Goal: Navigation & Orientation: Find specific page/section

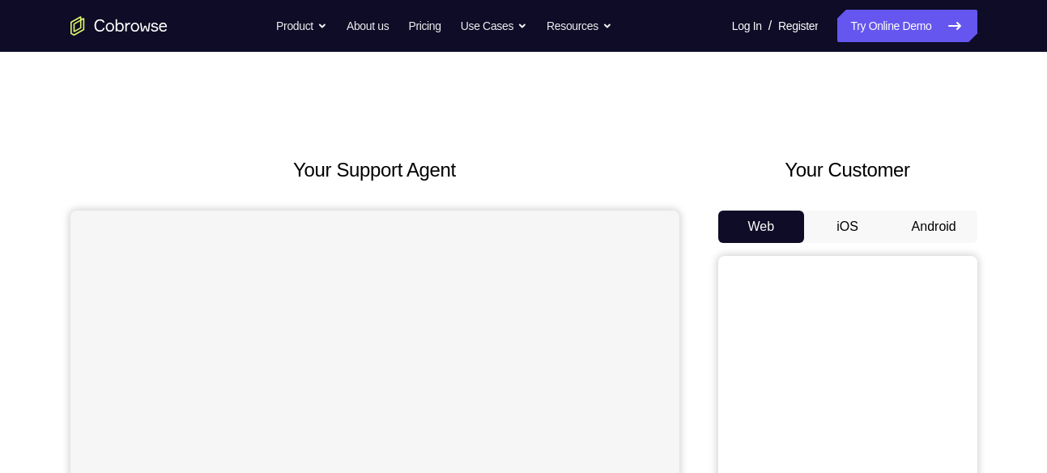
click at [943, 220] on button "Android" at bounding box center [934, 227] width 87 height 32
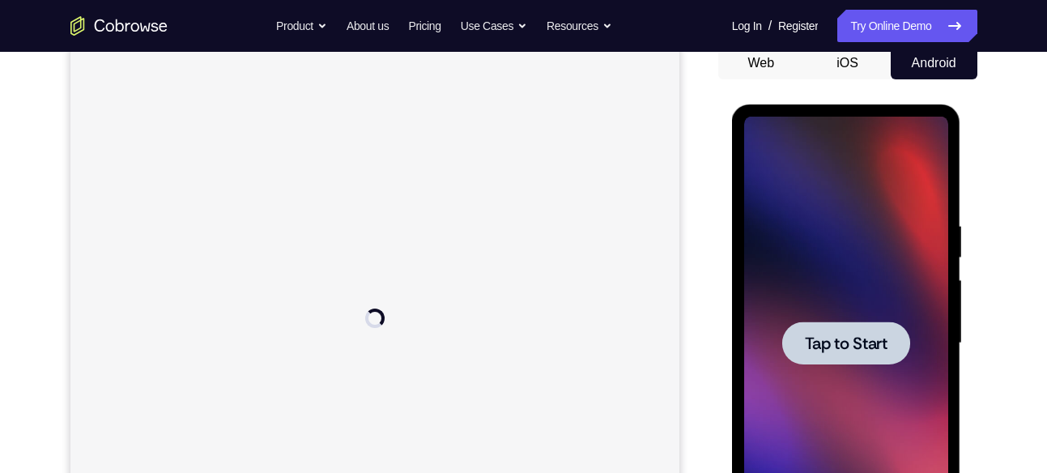
click at [858, 338] on span "Tap to Start" at bounding box center [846, 343] width 83 height 16
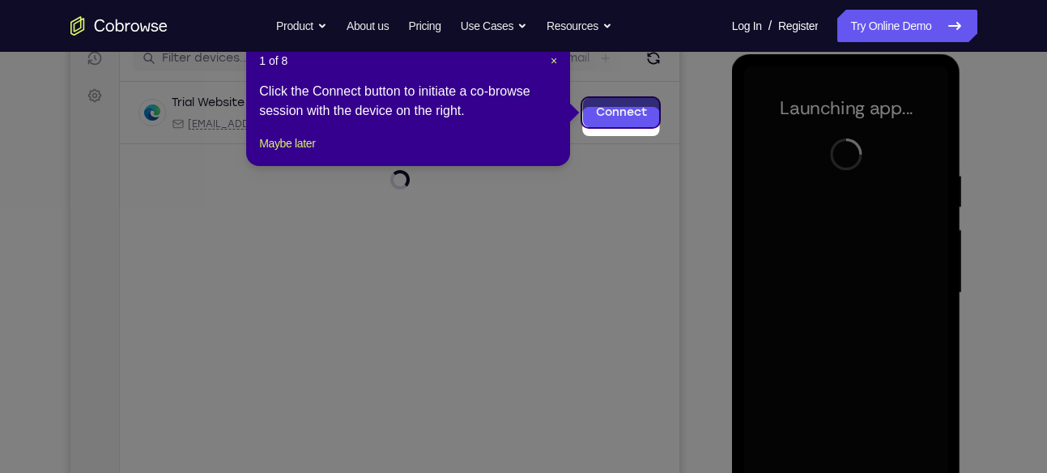
scroll to position [205, 0]
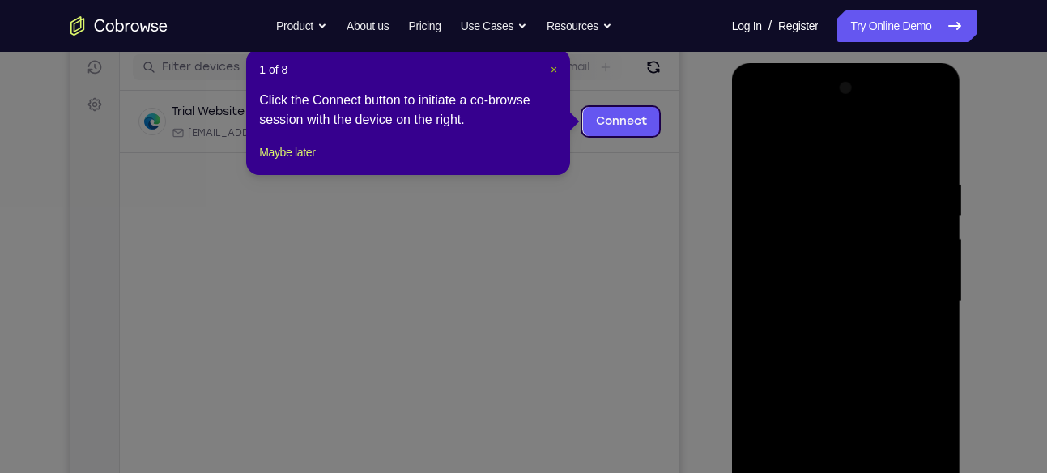
click at [556, 68] on span "×" at bounding box center [554, 69] width 6 height 13
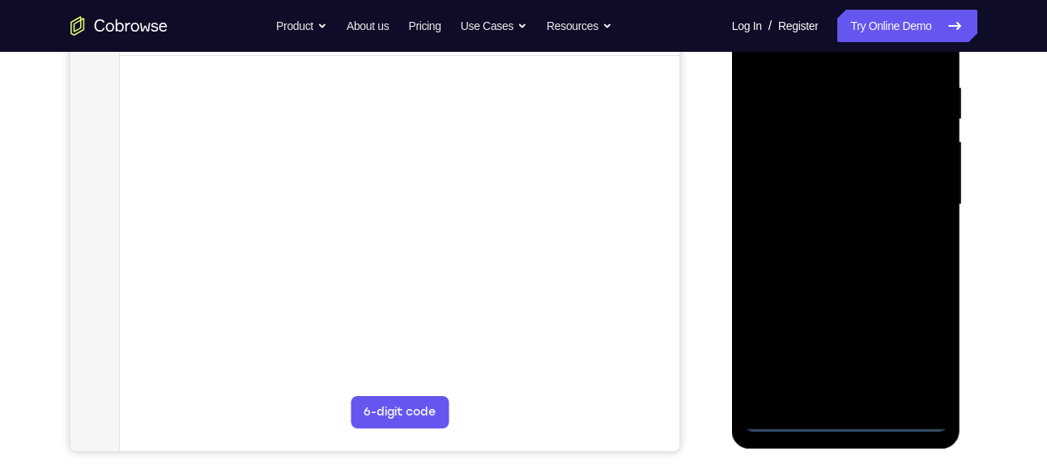
scroll to position [307, 0]
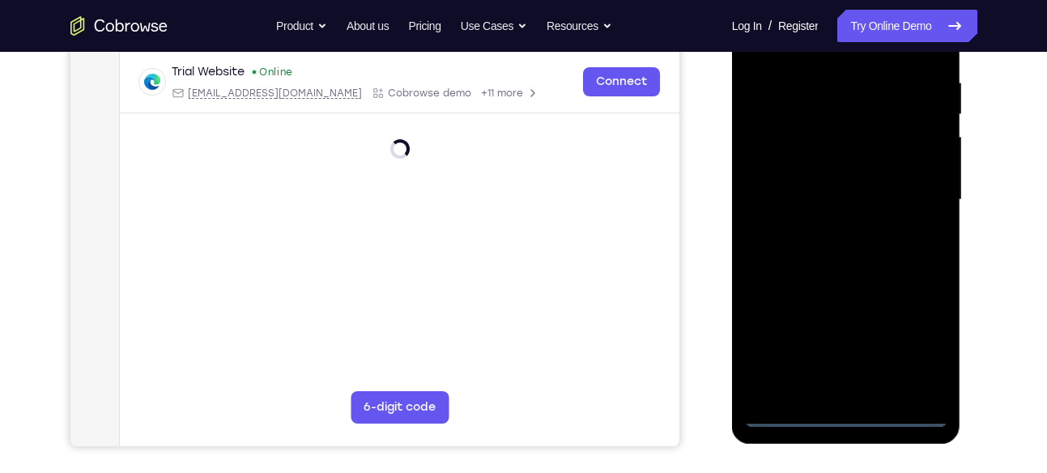
click at [851, 414] on div at bounding box center [846, 199] width 204 height 453
click at [901, 332] on div at bounding box center [846, 199] width 204 height 453
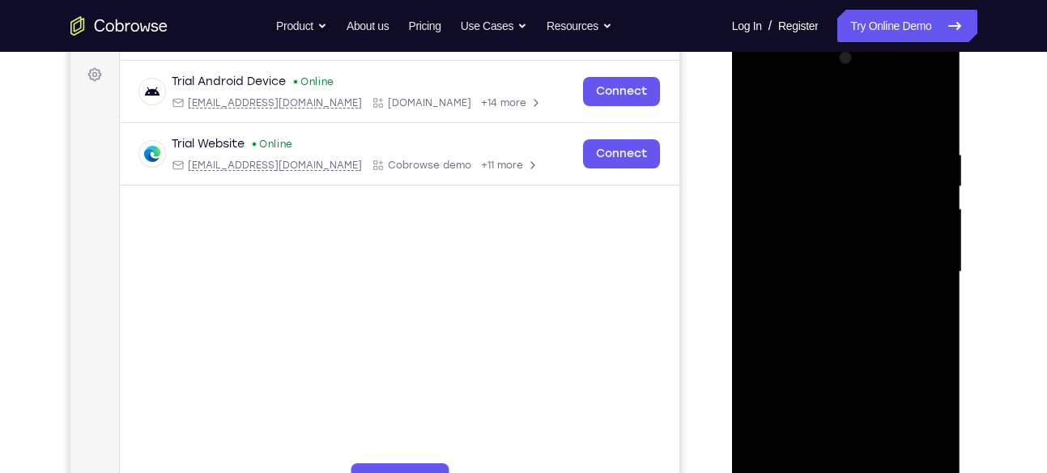
scroll to position [232, 0]
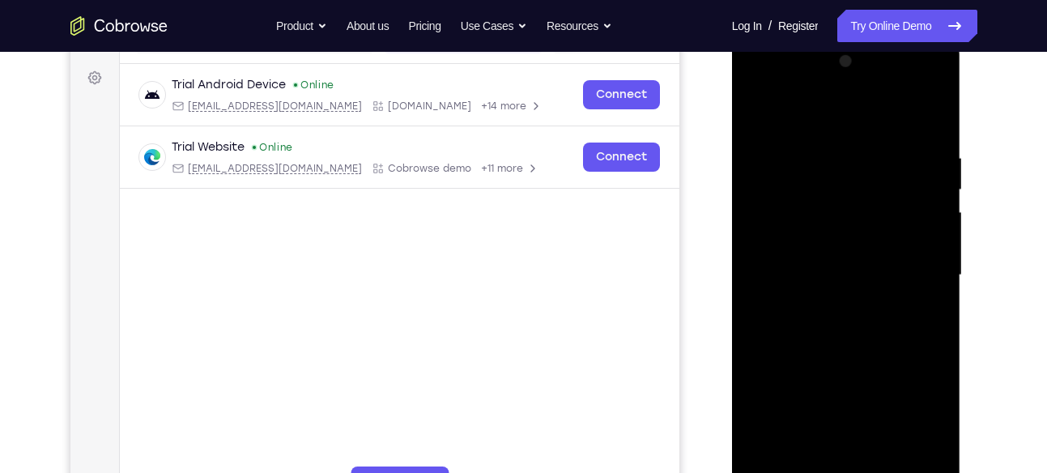
click at [918, 422] on div at bounding box center [846, 275] width 204 height 453
click at [763, 79] on div at bounding box center [846, 275] width 204 height 453
click at [917, 260] on div at bounding box center [846, 275] width 204 height 453
click at [827, 303] on div at bounding box center [846, 275] width 204 height 453
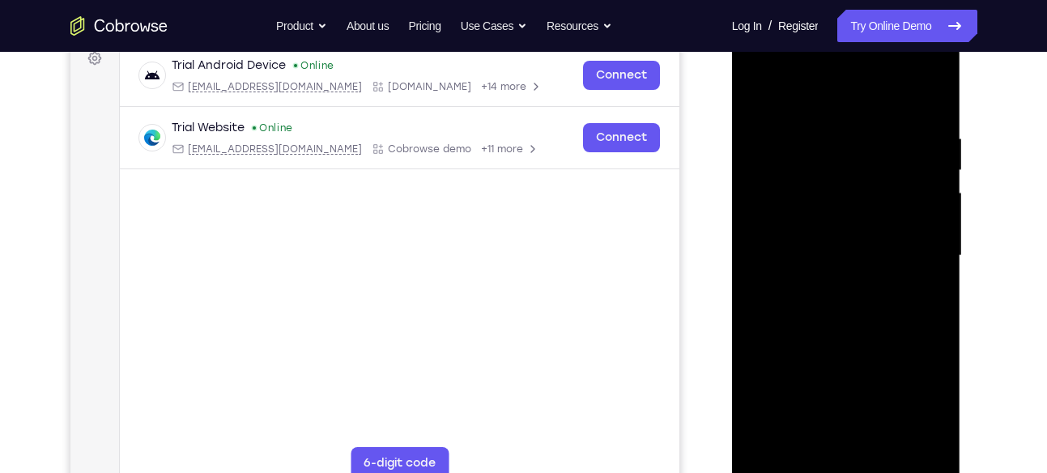
scroll to position [256, 0]
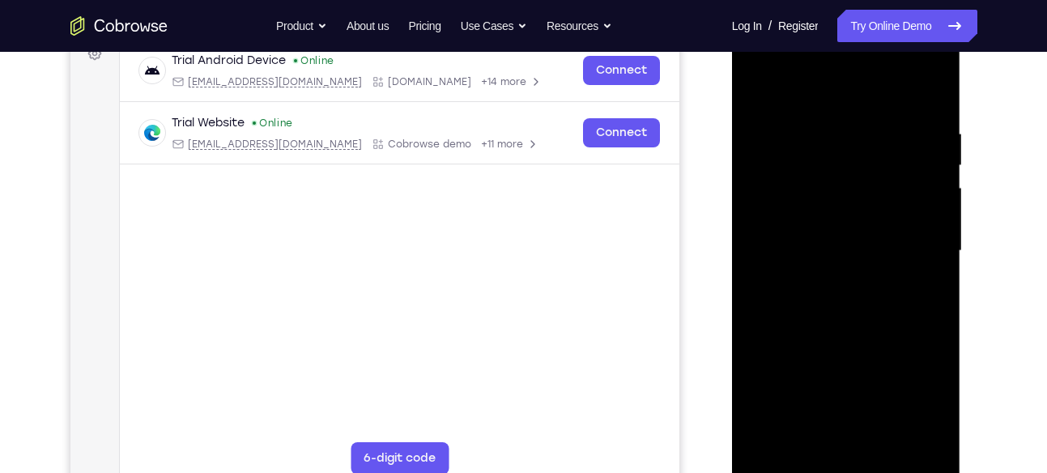
click at [813, 222] on div at bounding box center [846, 250] width 204 height 453
click at [833, 250] on div at bounding box center [846, 250] width 204 height 453
drag, startPoint x: 914, startPoint y: 222, endPoint x: 910, endPoint y: 156, distance: 65.7
click at [910, 156] on div at bounding box center [846, 250] width 204 height 453
click at [864, 209] on div at bounding box center [846, 250] width 204 height 453
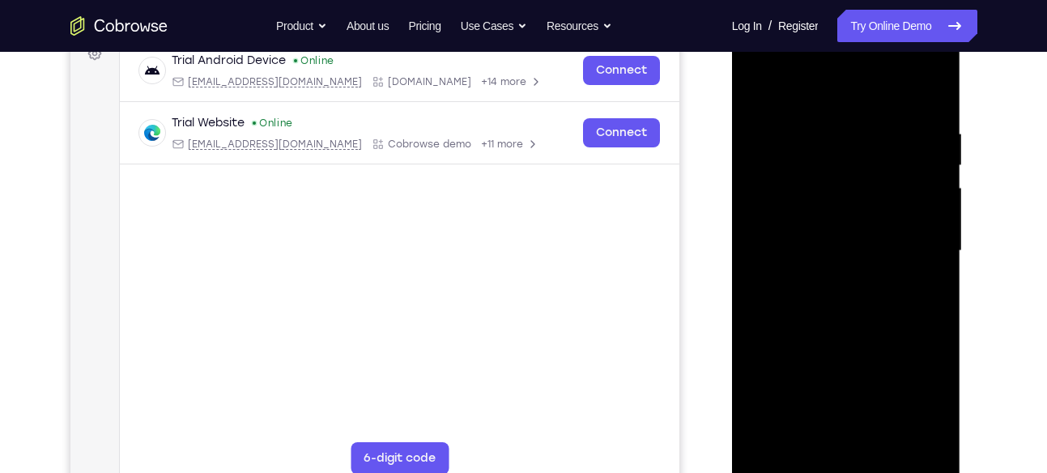
click at [888, 210] on div at bounding box center [846, 250] width 204 height 453
click at [871, 241] on div at bounding box center [846, 250] width 204 height 453
click at [850, 304] on div at bounding box center [846, 250] width 204 height 453
click at [836, 216] on div at bounding box center [846, 250] width 204 height 453
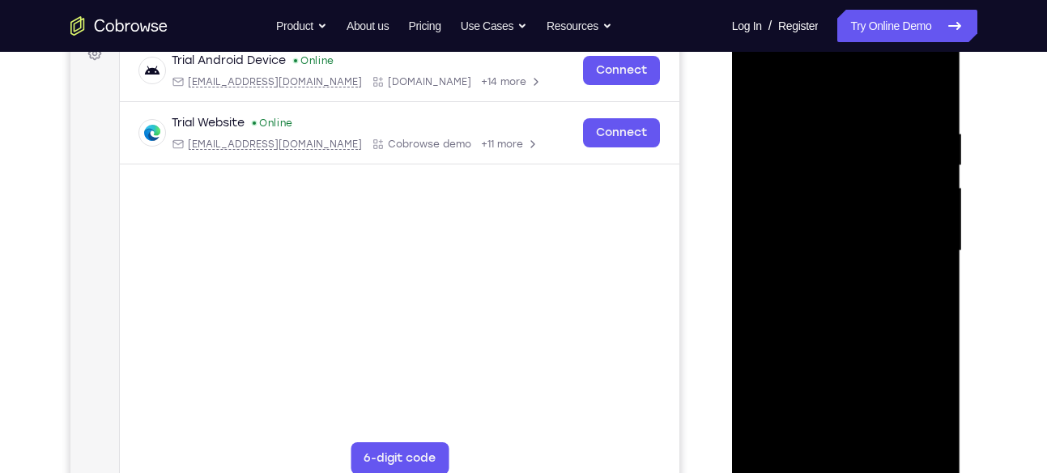
click at [836, 216] on div at bounding box center [846, 250] width 204 height 453
click at [803, 211] on div at bounding box center [846, 250] width 204 height 453
click at [837, 237] on div at bounding box center [846, 250] width 204 height 453
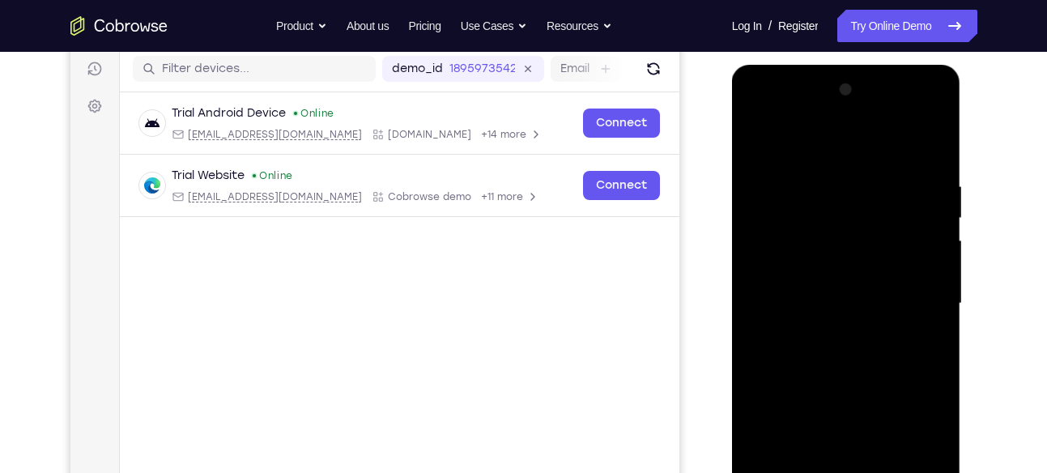
scroll to position [199, 0]
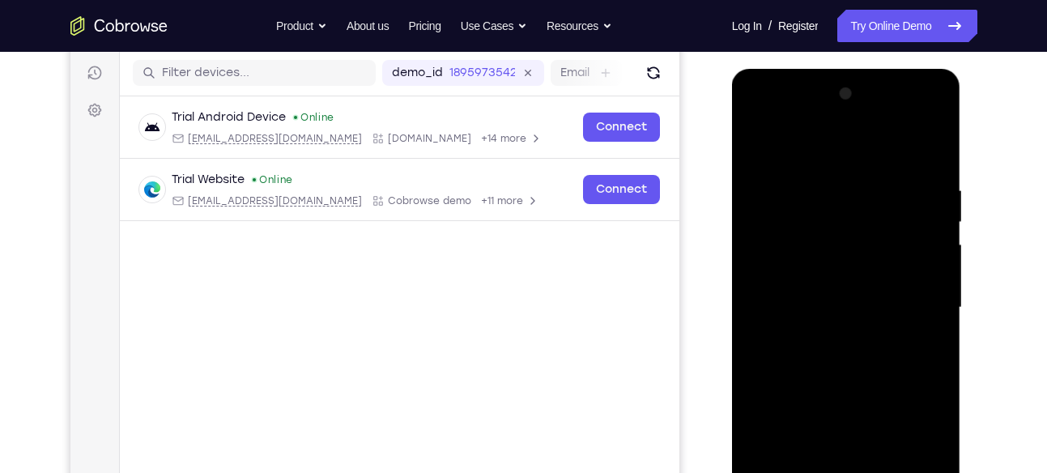
click at [930, 122] on div at bounding box center [846, 307] width 204 height 453
click at [875, 174] on div at bounding box center [846, 307] width 204 height 453
click at [854, 207] on div at bounding box center [846, 307] width 204 height 453
click at [845, 151] on div at bounding box center [846, 307] width 204 height 453
click at [850, 155] on div at bounding box center [846, 307] width 204 height 453
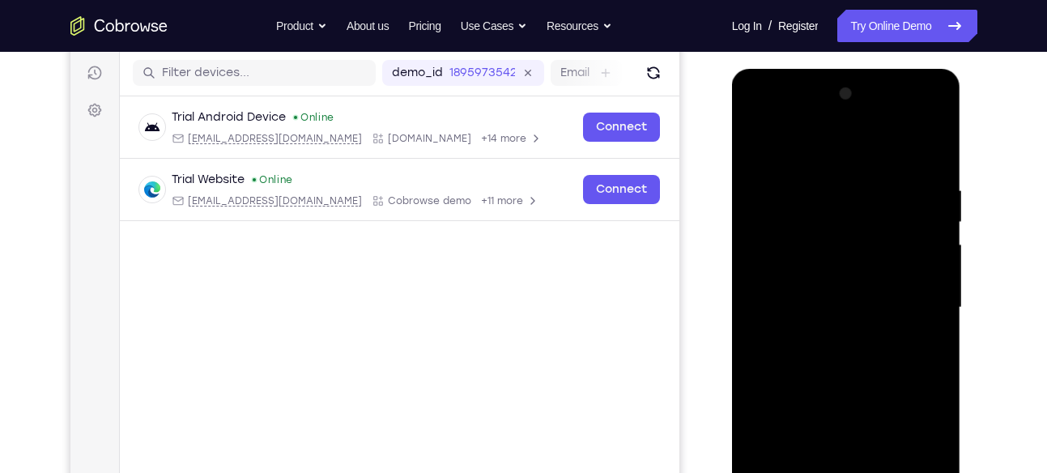
click at [843, 153] on div at bounding box center [846, 307] width 204 height 453
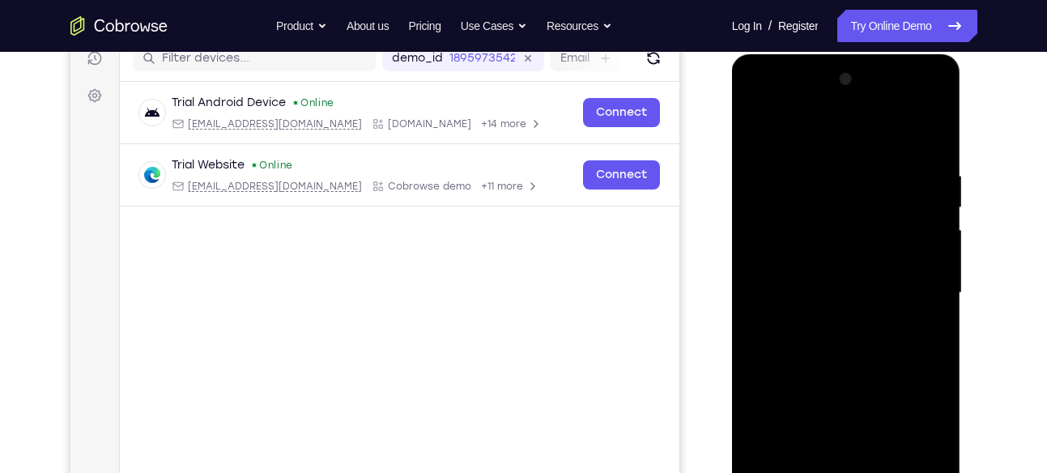
scroll to position [358, 0]
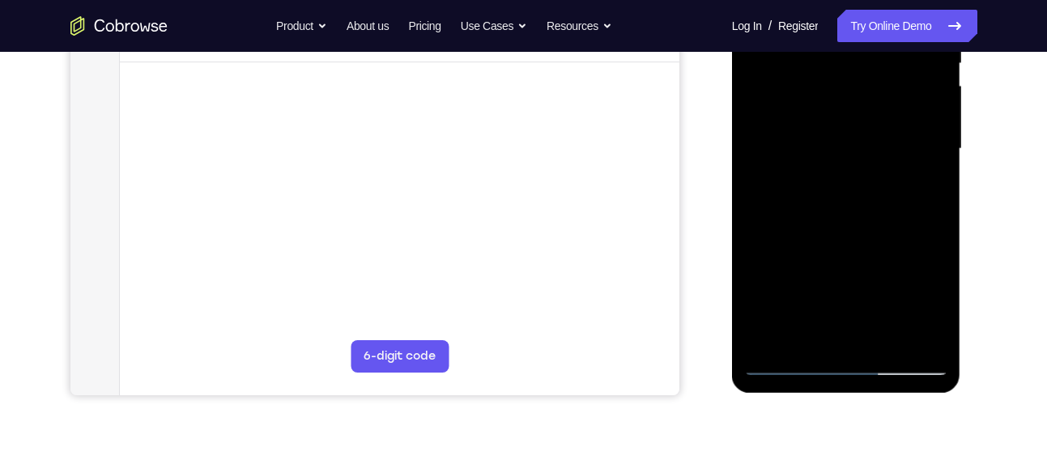
click at [786, 365] on div at bounding box center [846, 148] width 204 height 453
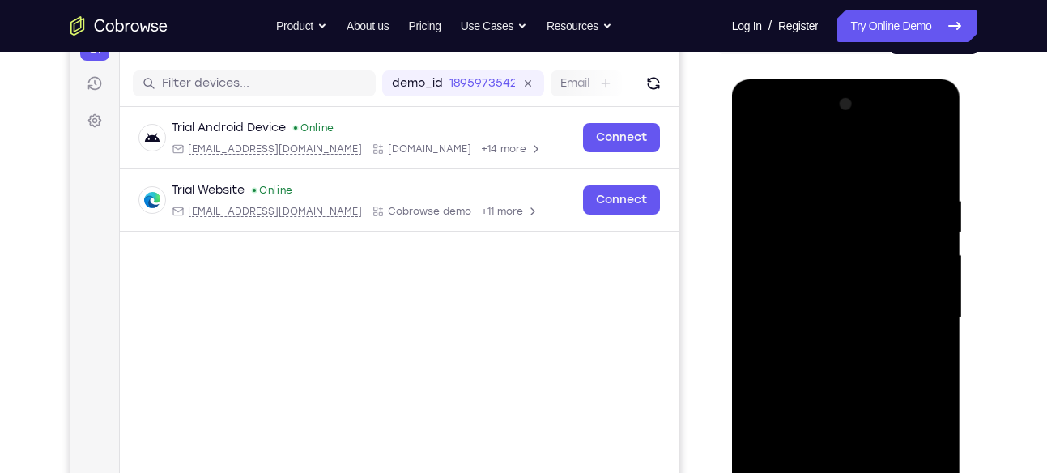
scroll to position [188, 0]
click at [882, 179] on div at bounding box center [846, 318] width 204 height 453
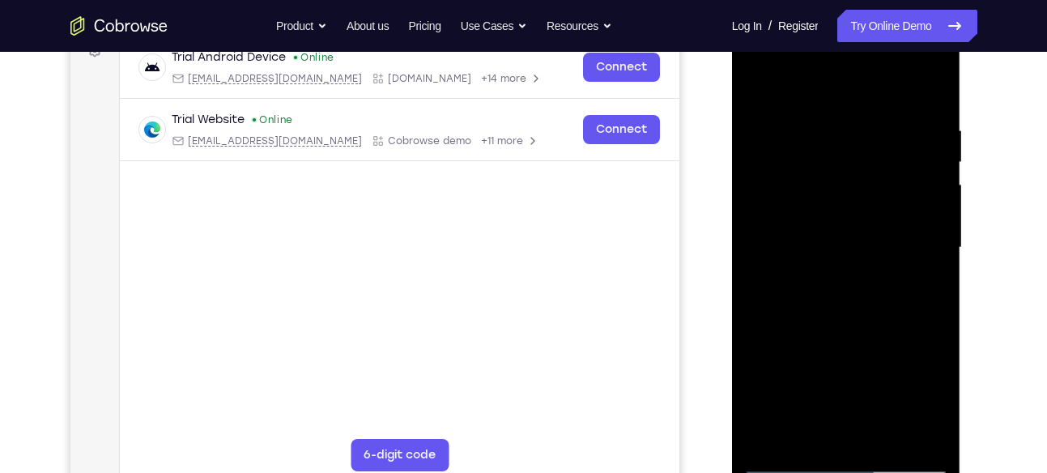
scroll to position [258, 0]
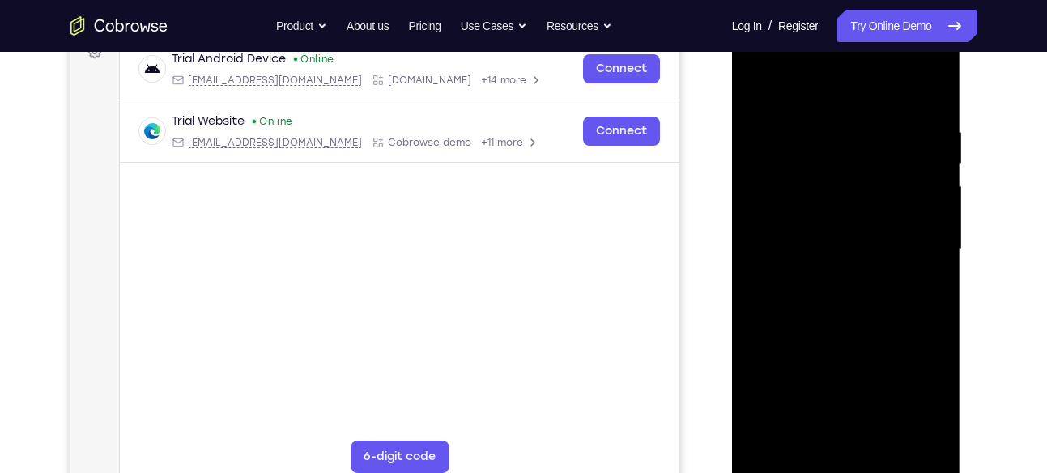
click at [916, 59] on div at bounding box center [846, 249] width 204 height 453
click at [852, 120] on div at bounding box center [846, 249] width 204 height 453
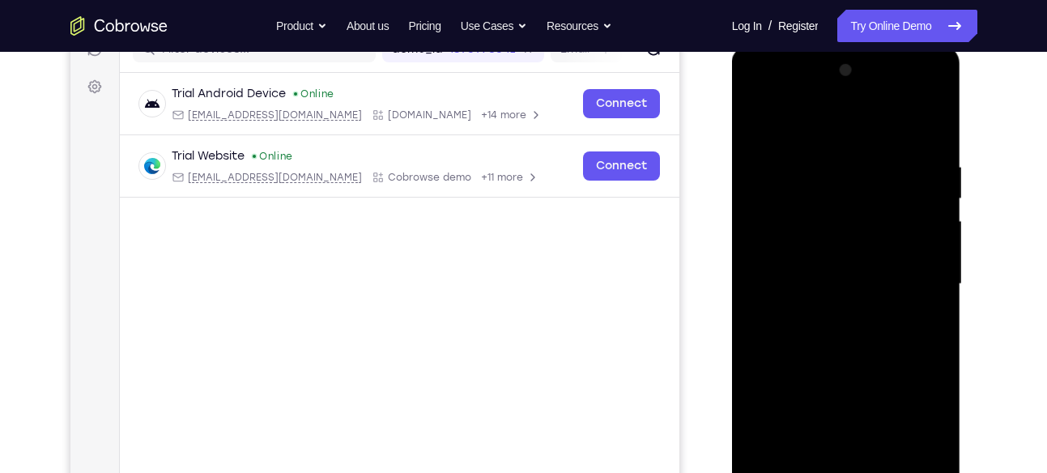
scroll to position [198, 0]
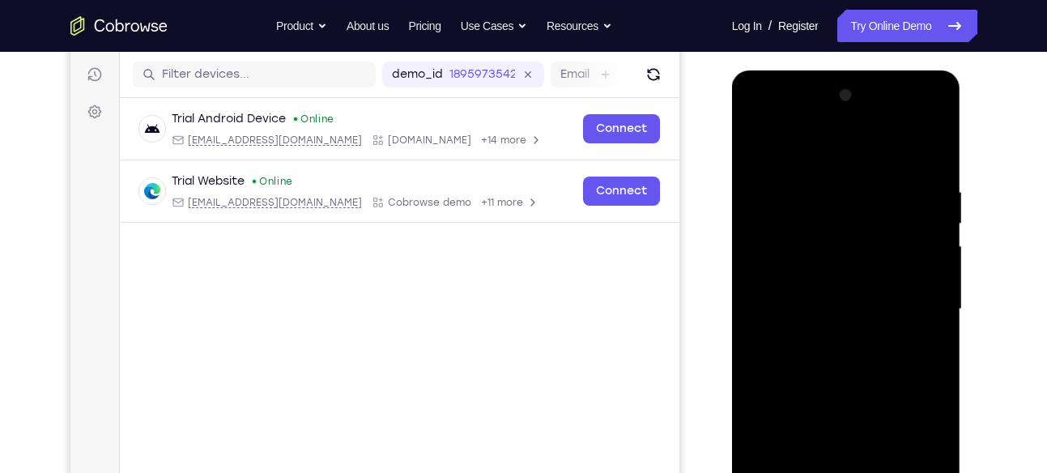
click at [935, 119] on div at bounding box center [846, 309] width 204 height 453
click at [858, 172] on div at bounding box center [846, 309] width 204 height 453
click at [819, 224] on div at bounding box center [846, 309] width 204 height 453
click at [875, 151] on div at bounding box center [846, 309] width 204 height 453
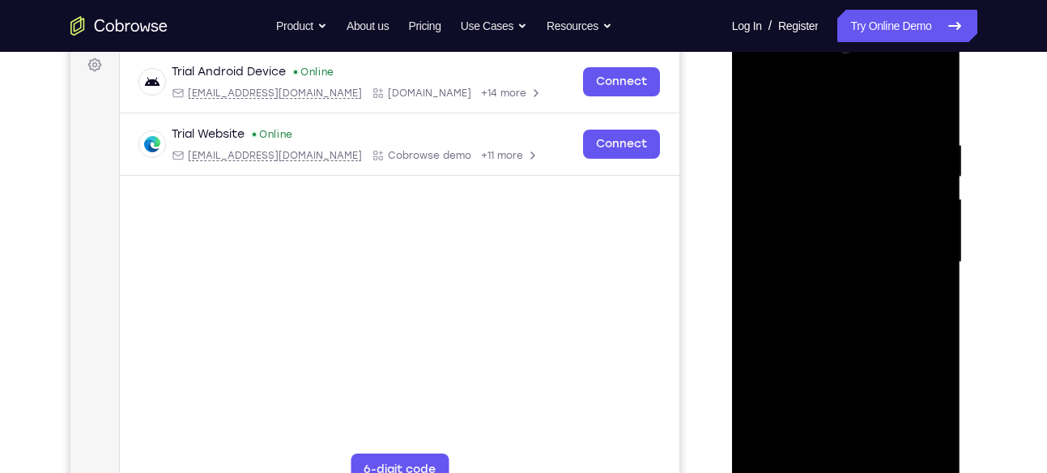
scroll to position [242, 0]
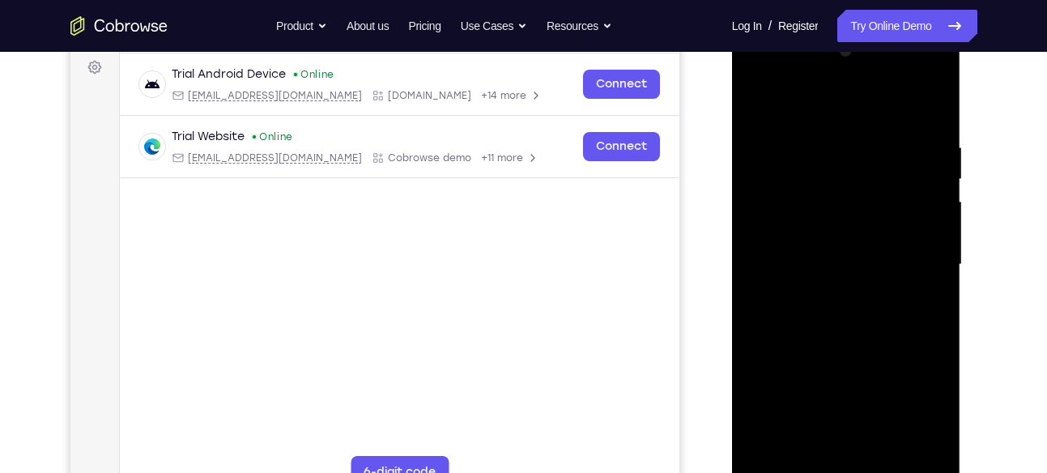
click at [933, 80] on div at bounding box center [846, 264] width 204 height 453
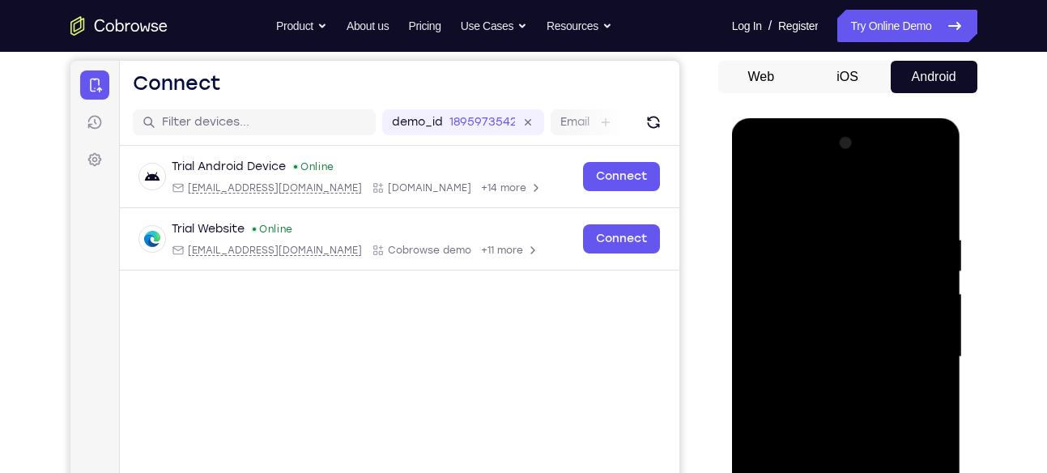
scroll to position [0, 0]
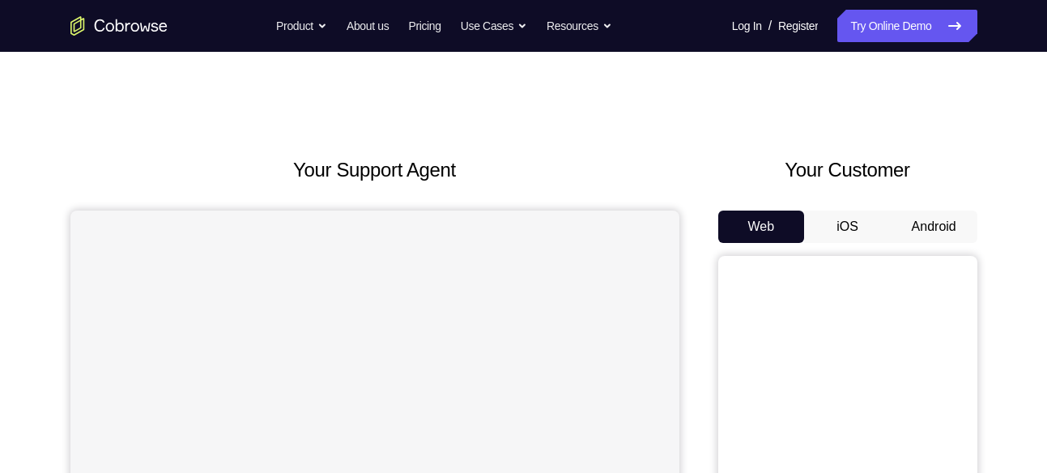
click at [931, 226] on button "Android" at bounding box center [934, 227] width 87 height 32
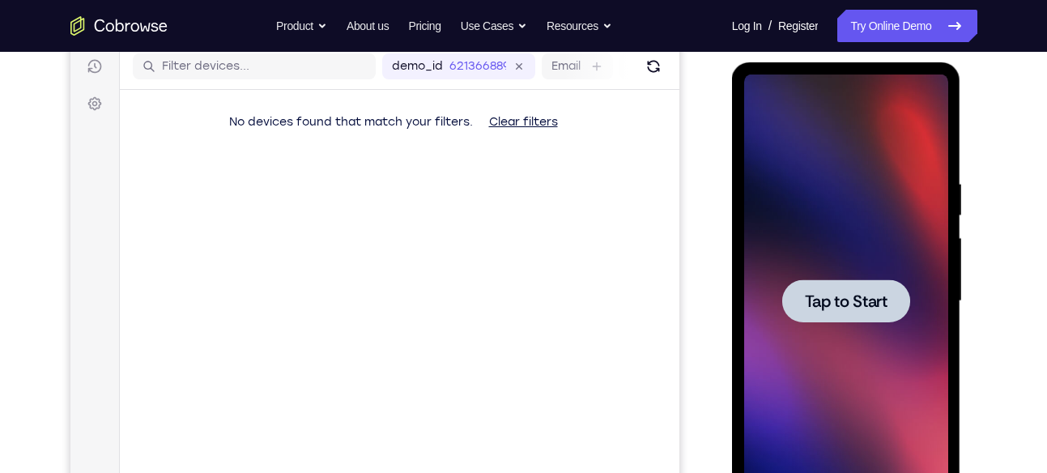
click at [875, 296] on span "Tap to Start" at bounding box center [846, 301] width 83 height 16
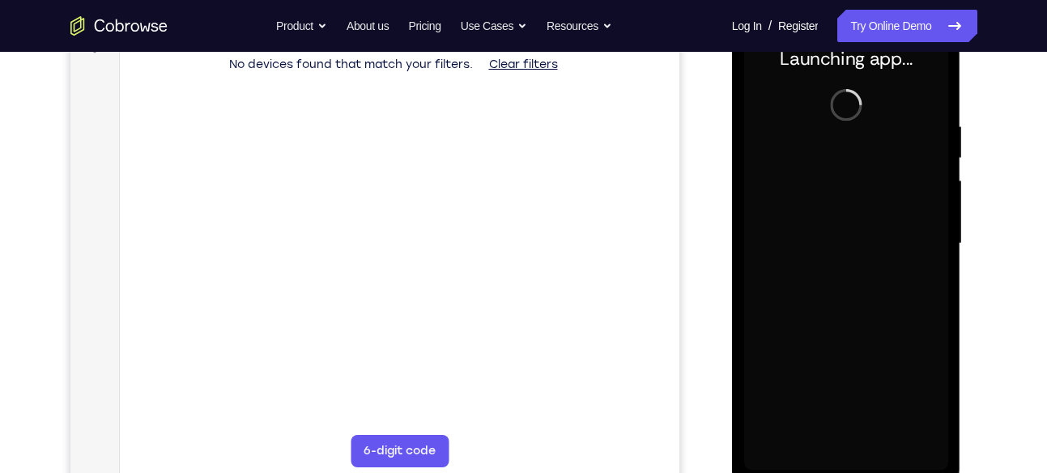
scroll to position [260, 0]
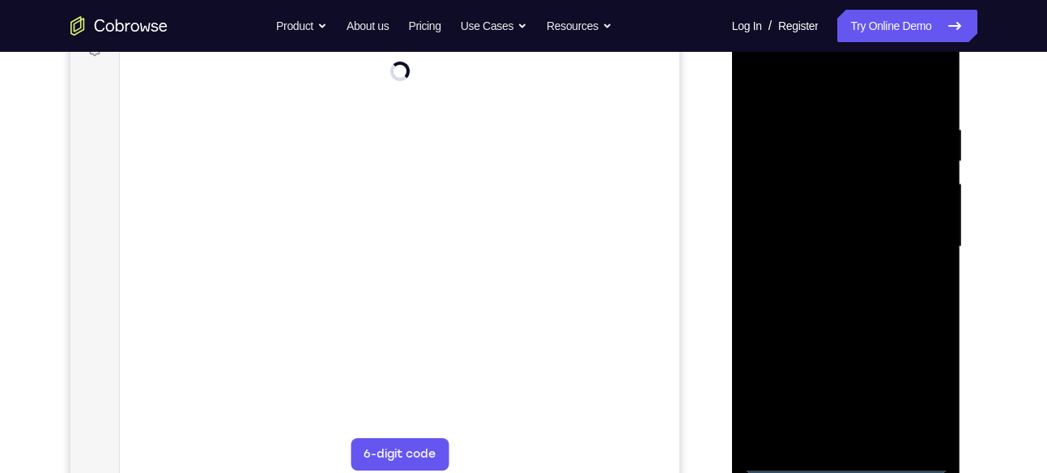
click at [851, 464] on div at bounding box center [846, 246] width 204 height 453
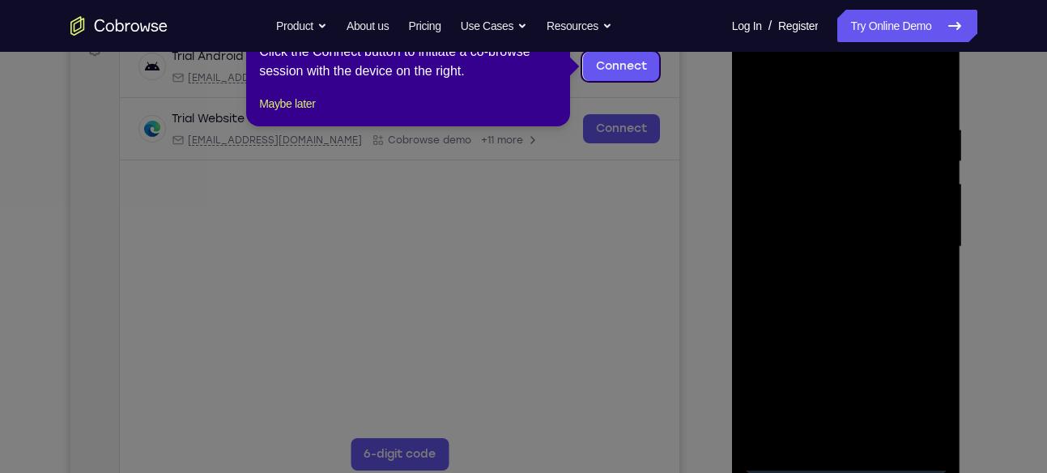
click at [909, 392] on icon at bounding box center [529, 236] width 1059 height 473
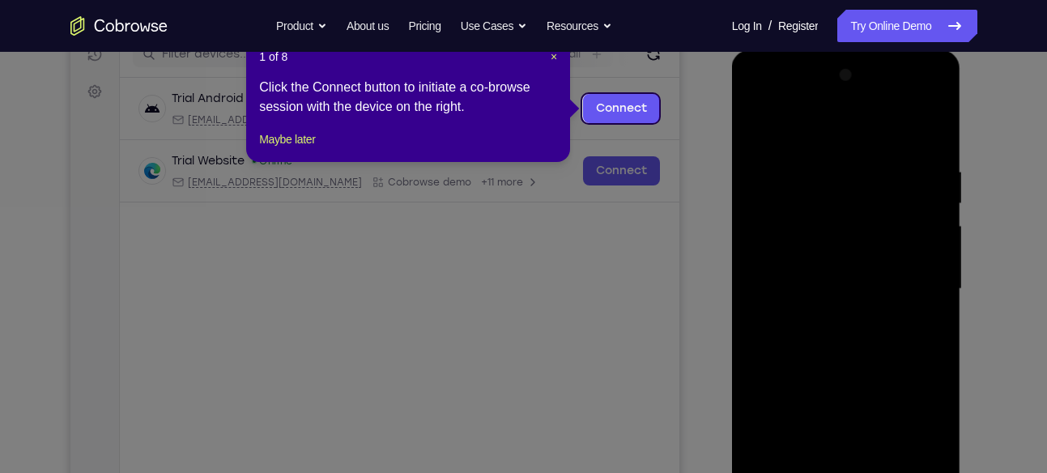
scroll to position [217, 0]
click at [553, 57] on span "×" at bounding box center [554, 57] width 6 height 13
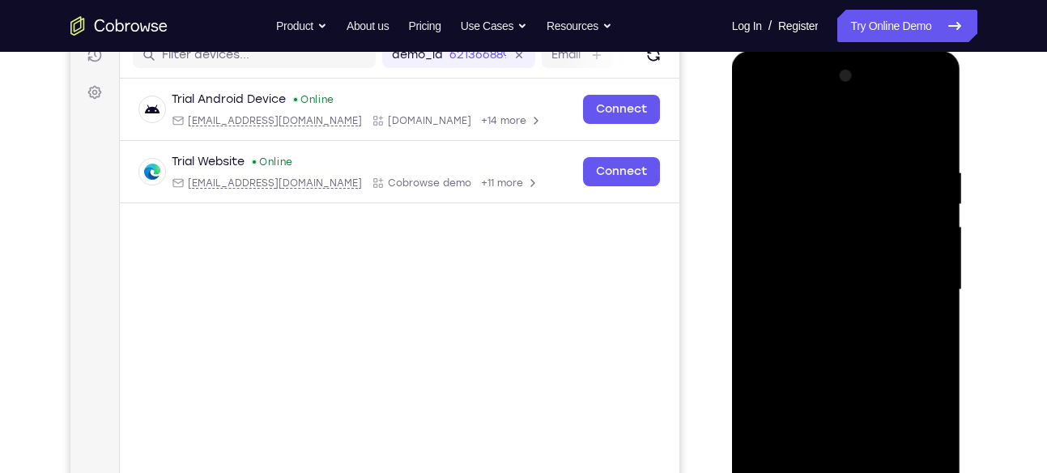
scroll to position [295, 0]
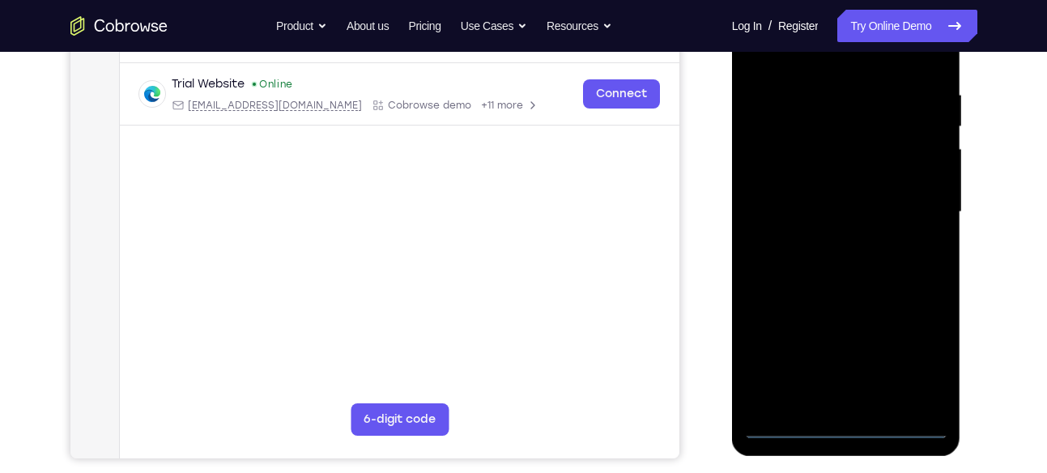
click at [918, 357] on div at bounding box center [846, 211] width 204 height 453
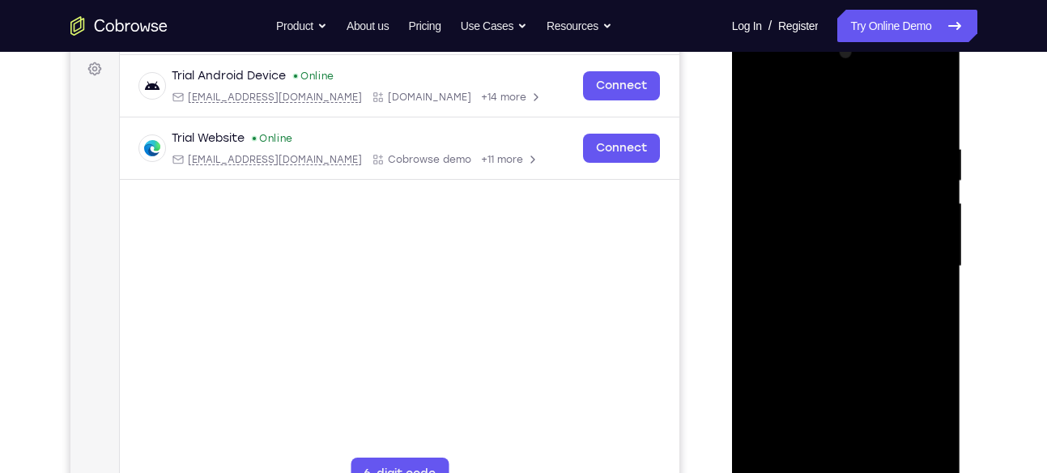
scroll to position [240, 0]
click at [759, 75] on div at bounding box center [846, 266] width 204 height 453
click at [913, 258] on div at bounding box center [846, 266] width 204 height 453
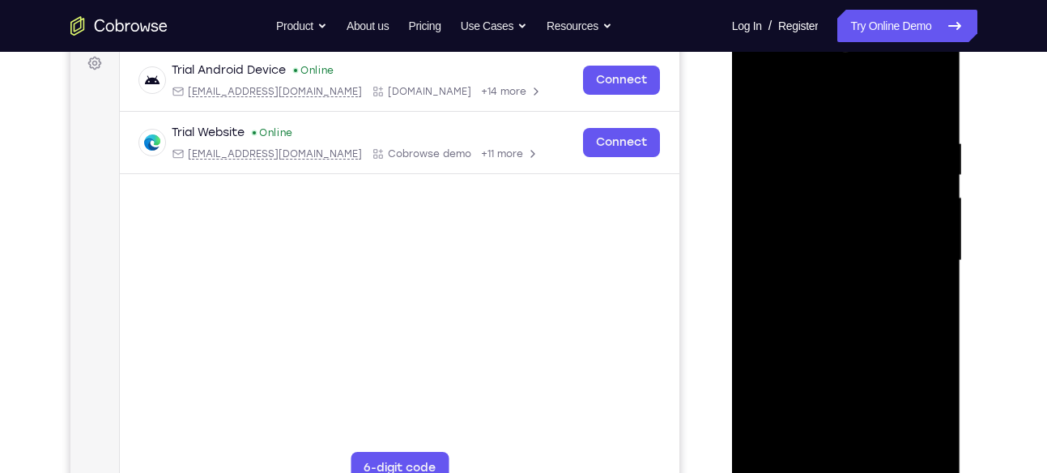
click at [833, 289] on div at bounding box center [846, 260] width 204 height 453
click at [858, 337] on div at bounding box center [846, 260] width 204 height 453
click at [814, 177] on div at bounding box center [846, 260] width 204 height 453
click at [823, 219] on div at bounding box center [846, 260] width 204 height 453
click at [832, 203] on div at bounding box center [846, 260] width 204 height 453
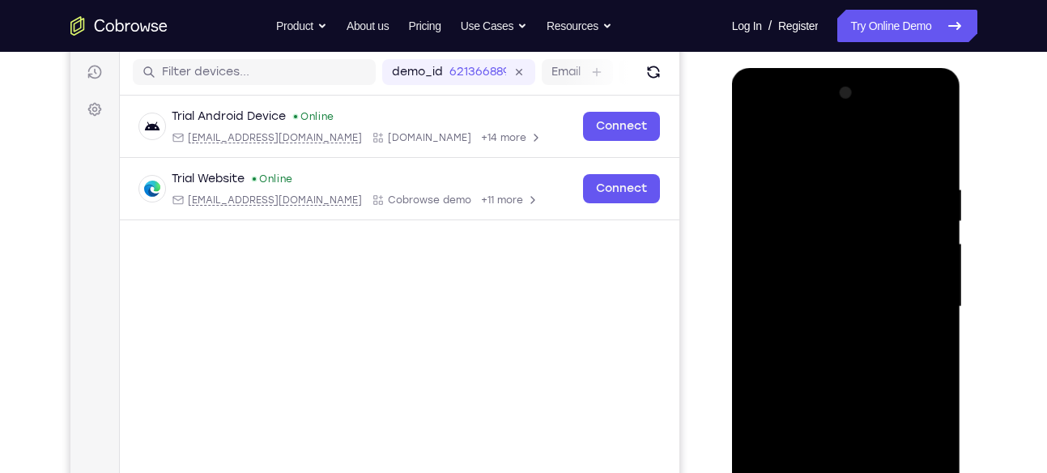
scroll to position [196, 0]
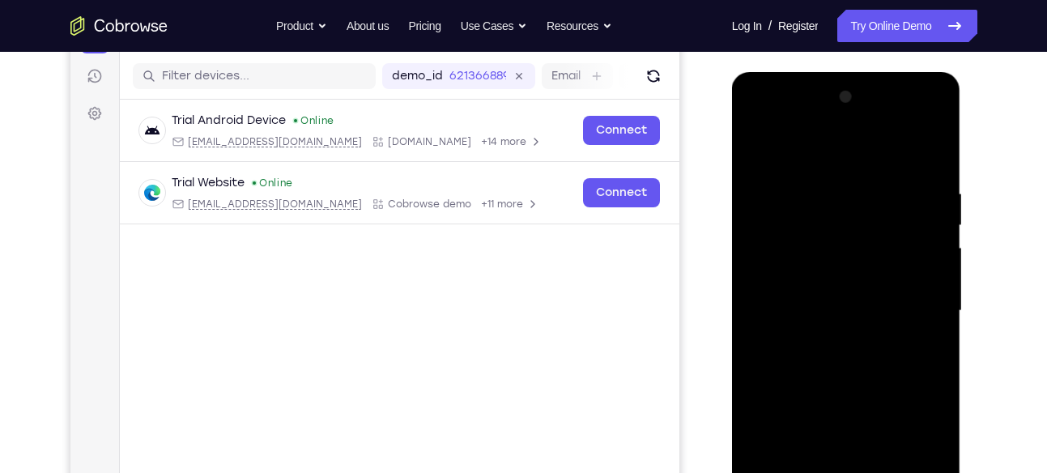
click at [939, 121] on div at bounding box center [846, 310] width 204 height 453
click at [858, 175] on div at bounding box center [846, 310] width 204 height 453
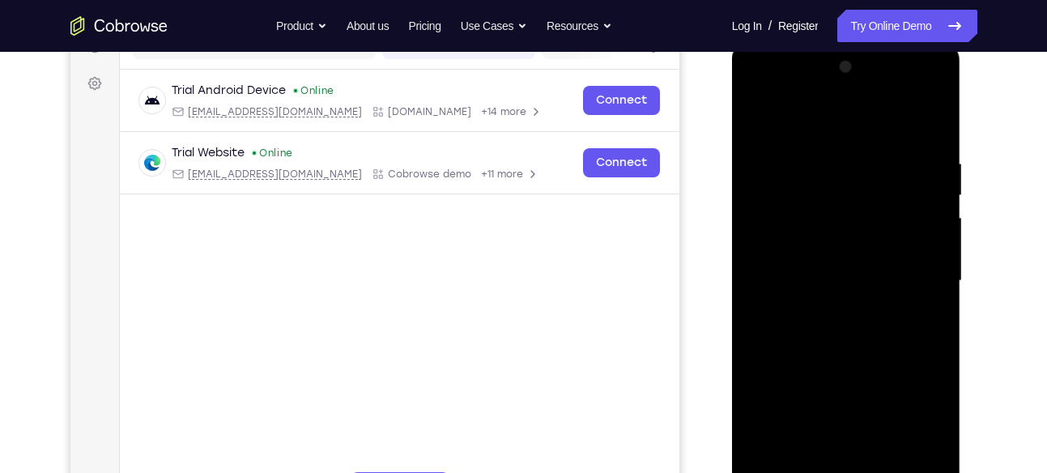
scroll to position [227, 0]
click at [800, 189] on div at bounding box center [846, 279] width 204 height 453
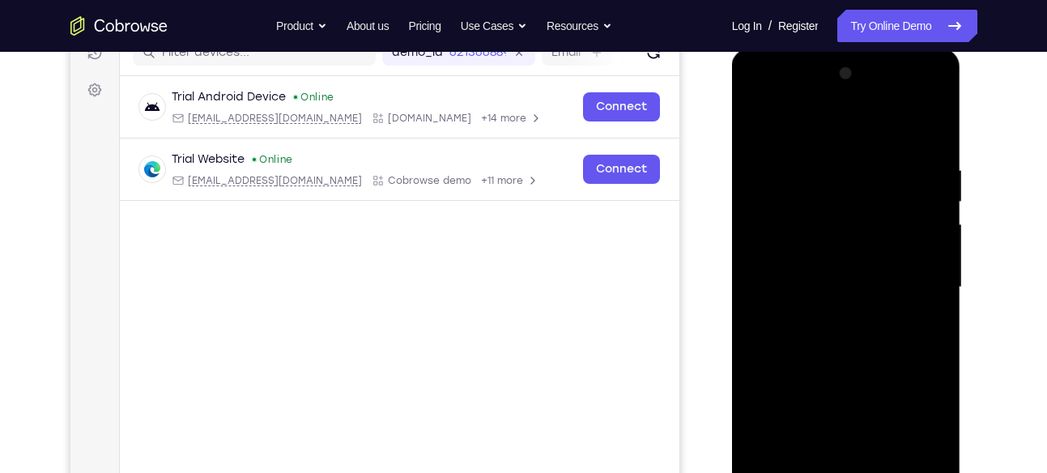
click at [918, 99] on div at bounding box center [846, 287] width 204 height 453
click at [833, 164] on div at bounding box center [846, 287] width 204 height 453
click at [841, 252] on div at bounding box center [846, 287] width 204 height 453
click at [930, 95] on div at bounding box center [846, 287] width 204 height 453
click at [871, 155] on div at bounding box center [846, 287] width 204 height 453
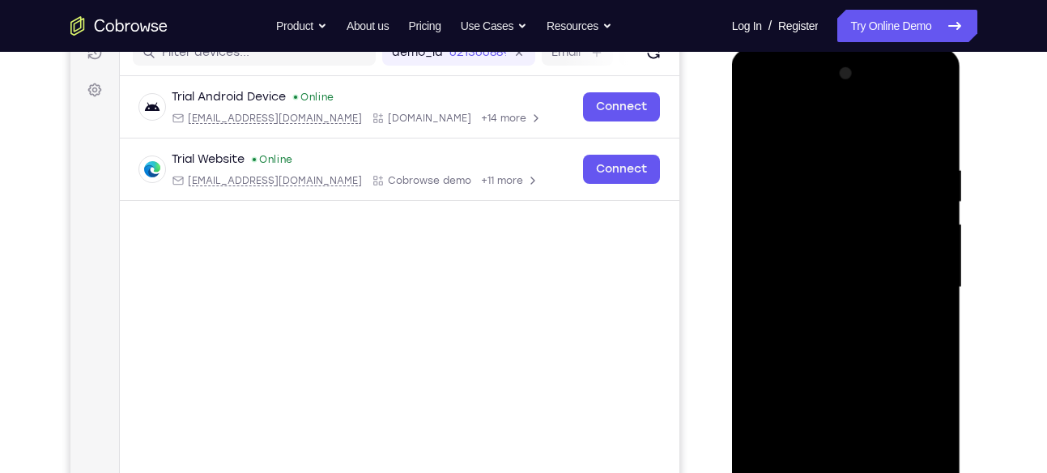
click at [841, 194] on div at bounding box center [846, 287] width 204 height 453
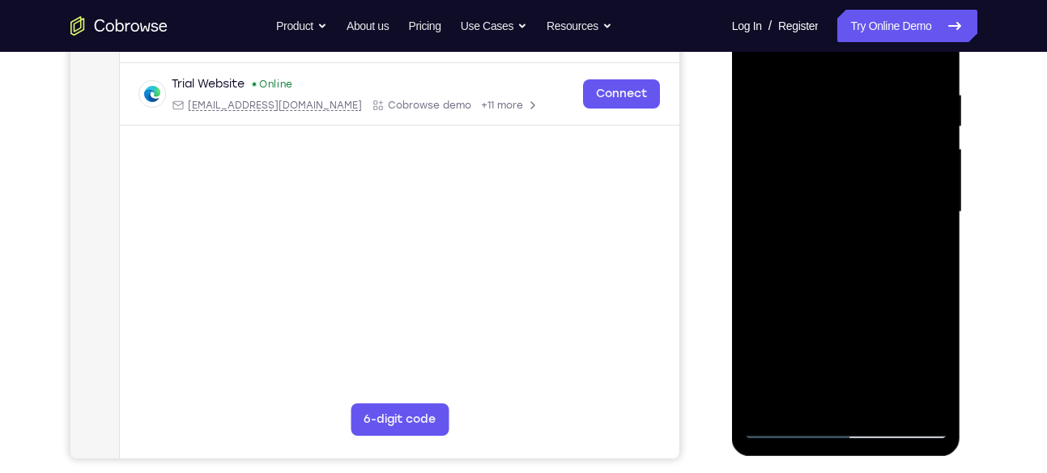
scroll to position [296, 0]
click at [848, 212] on div at bounding box center [846, 211] width 204 height 453
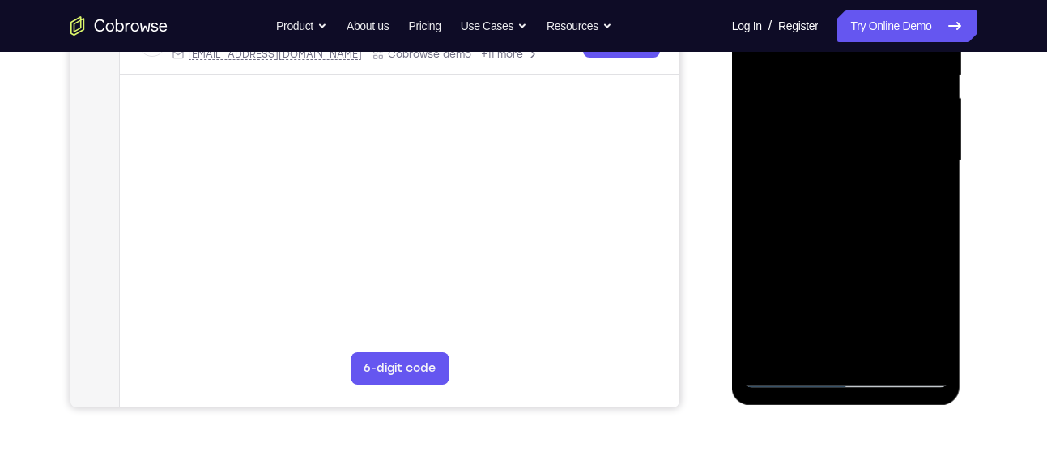
scroll to position [348, 0]
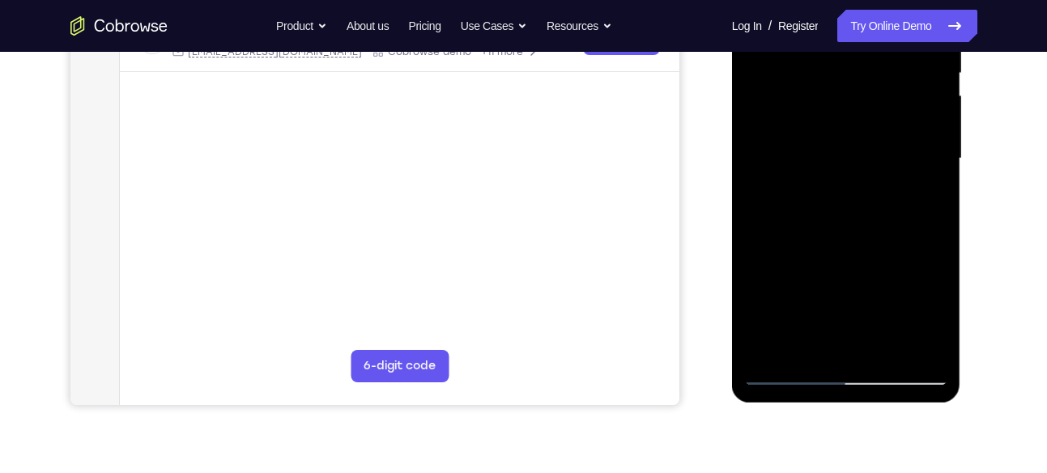
click at [803, 351] on div at bounding box center [846, 158] width 204 height 453
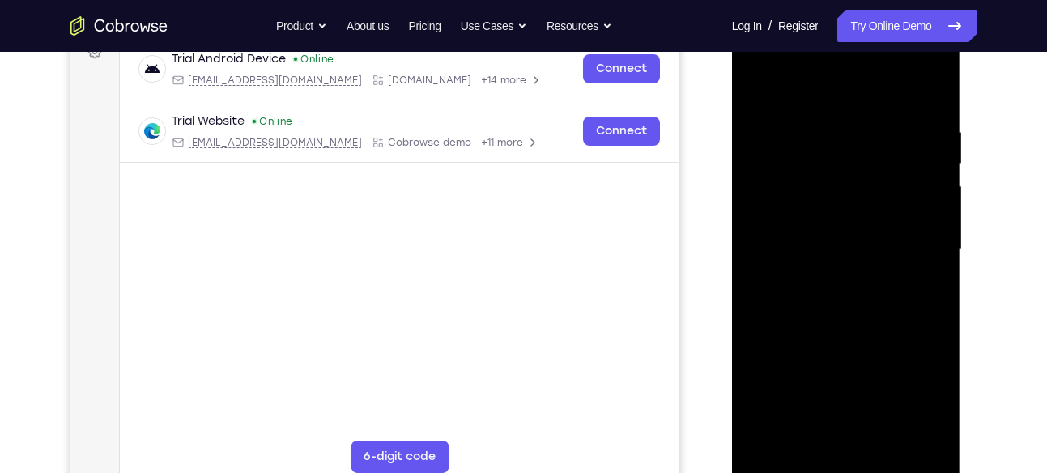
scroll to position [255, 0]
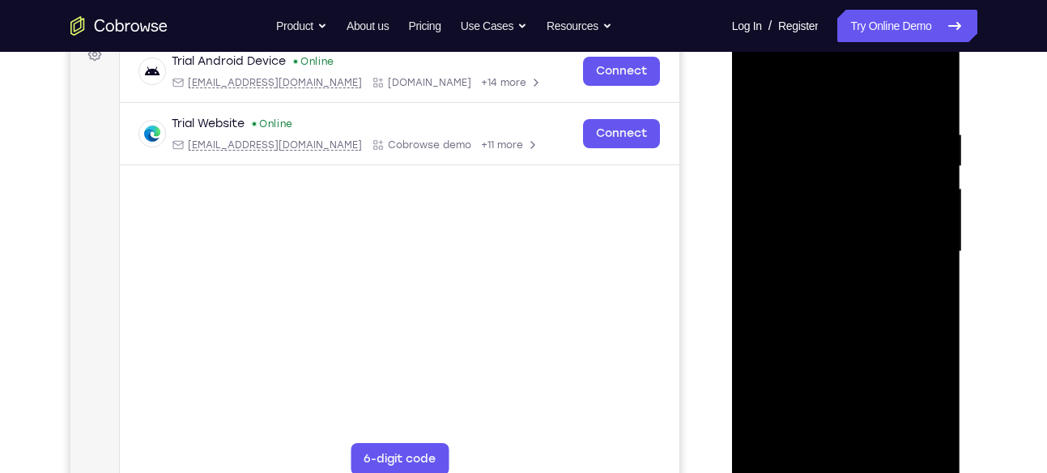
click at [824, 375] on div at bounding box center [846, 251] width 204 height 453
click at [833, 238] on div at bounding box center [846, 251] width 204 height 453
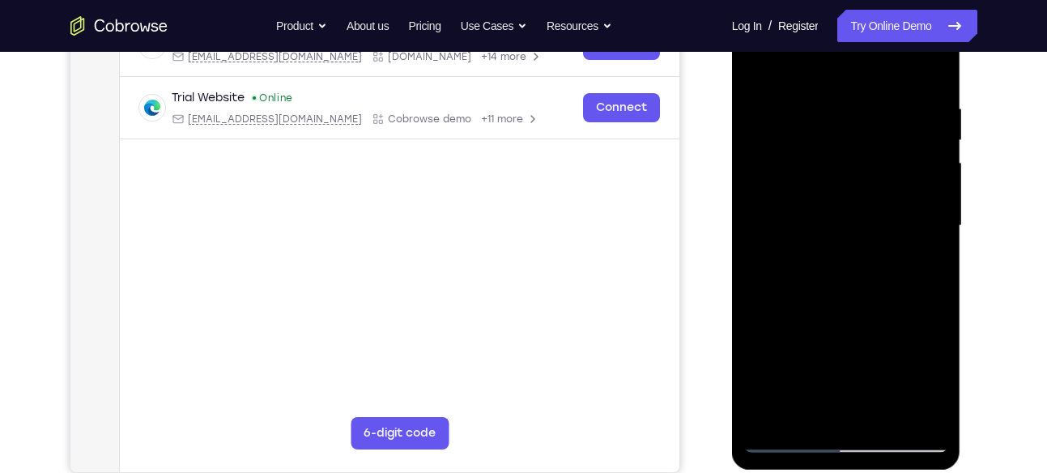
scroll to position [283, 0]
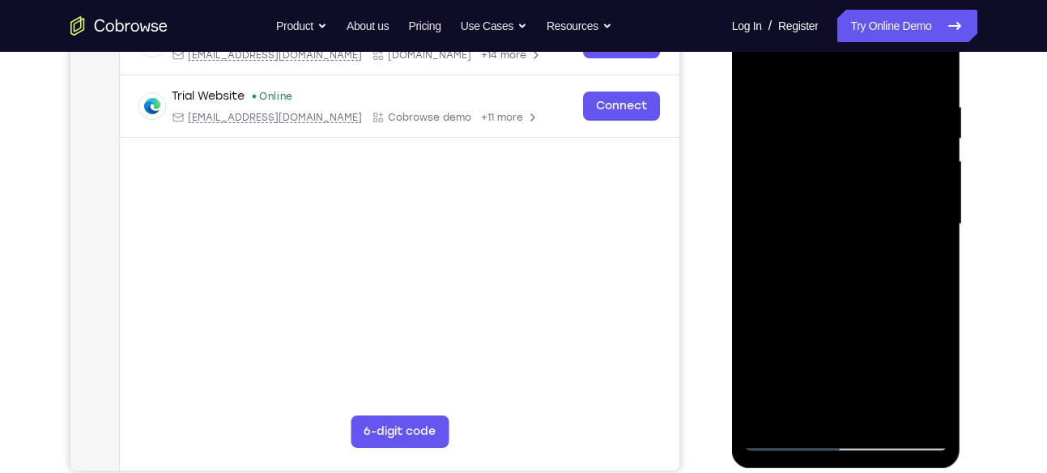
click at [838, 248] on div at bounding box center [846, 224] width 204 height 453
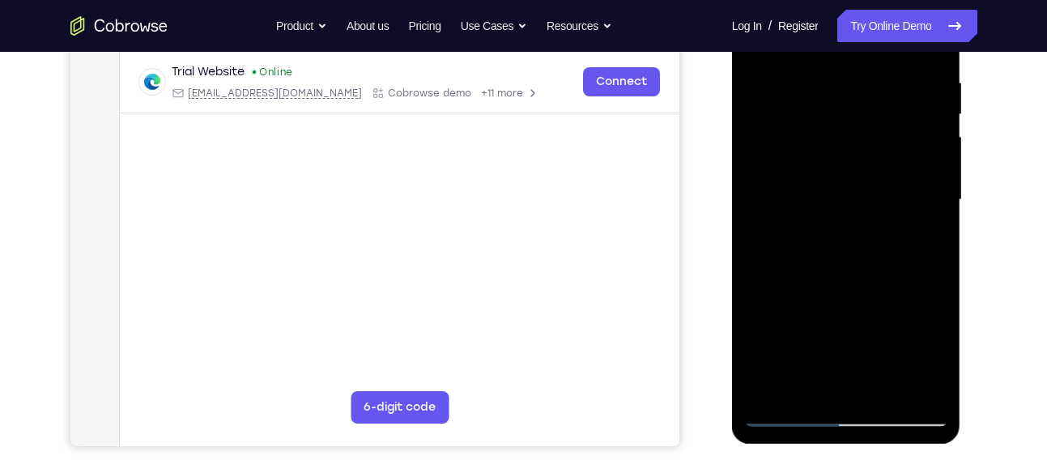
scroll to position [288, 0]
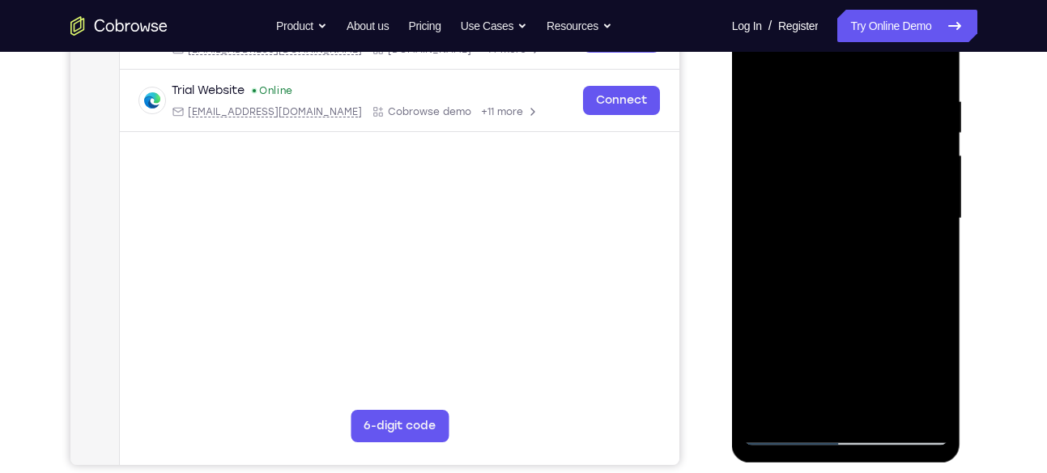
click at [821, 143] on div at bounding box center [846, 218] width 204 height 453
click at [853, 177] on div at bounding box center [846, 218] width 204 height 453
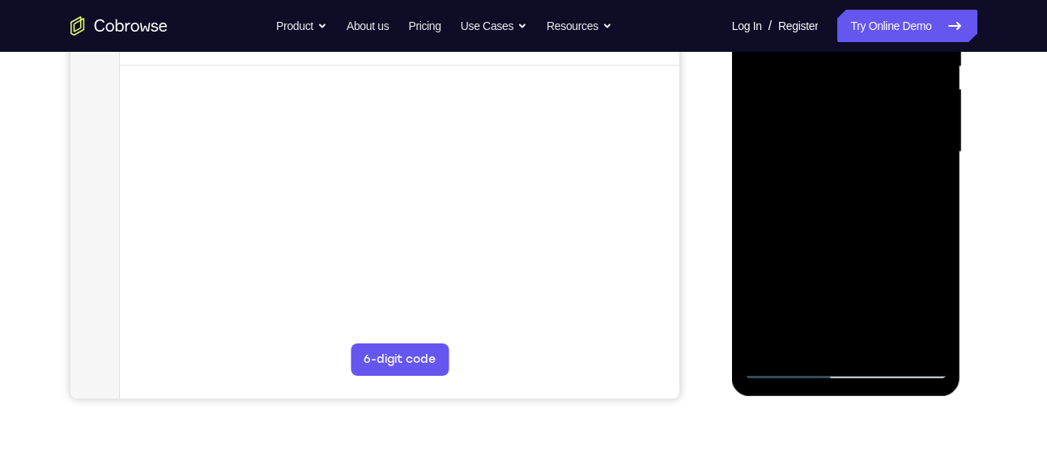
scroll to position [290, 0]
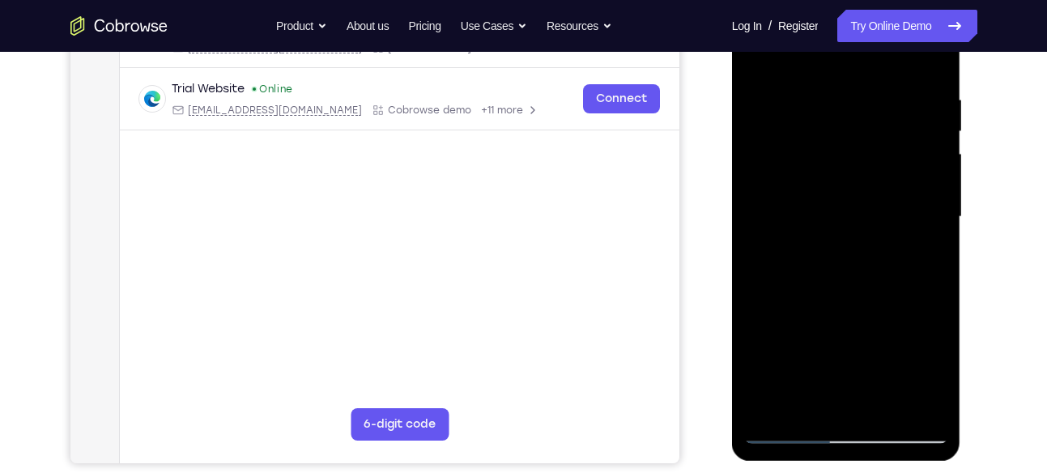
click at [805, 145] on div at bounding box center [846, 216] width 204 height 453
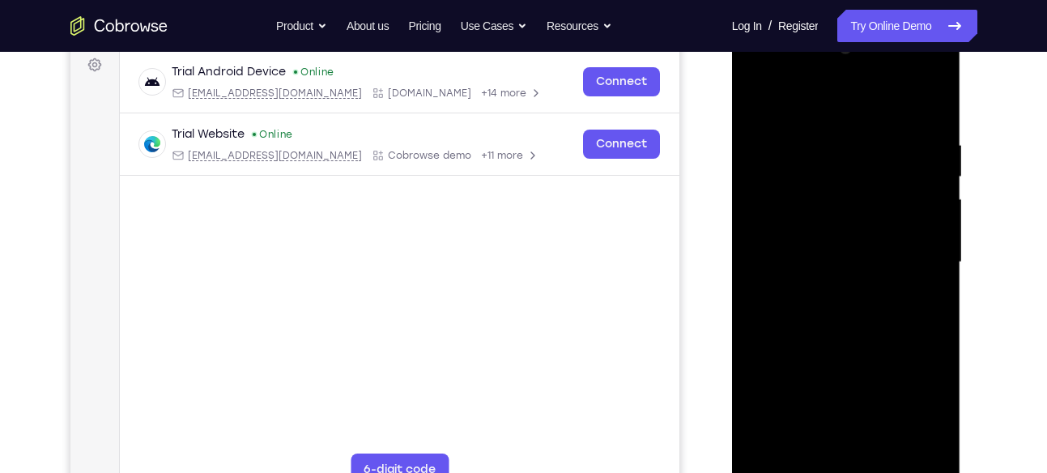
scroll to position [227, 0]
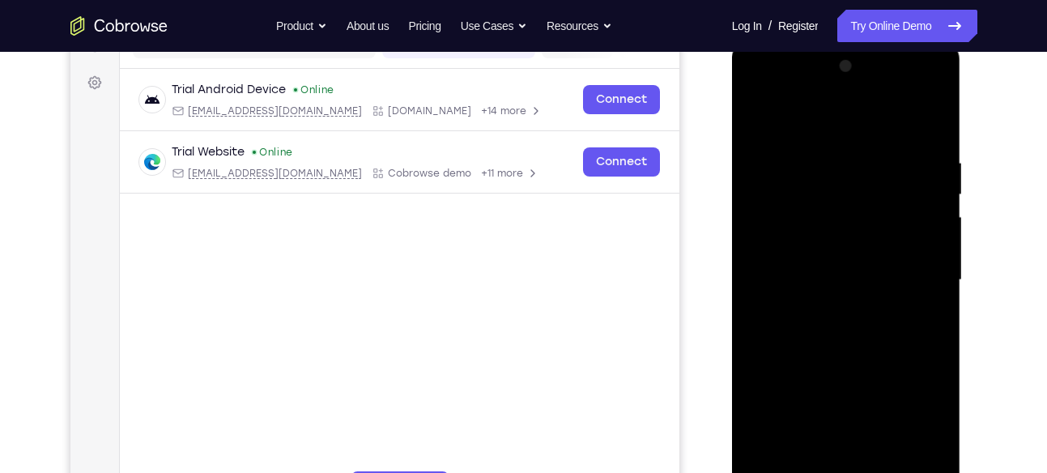
click at [931, 93] on div at bounding box center [846, 279] width 204 height 453
click at [877, 148] on div at bounding box center [846, 279] width 204 height 453
click at [855, 189] on div at bounding box center [846, 279] width 204 height 453
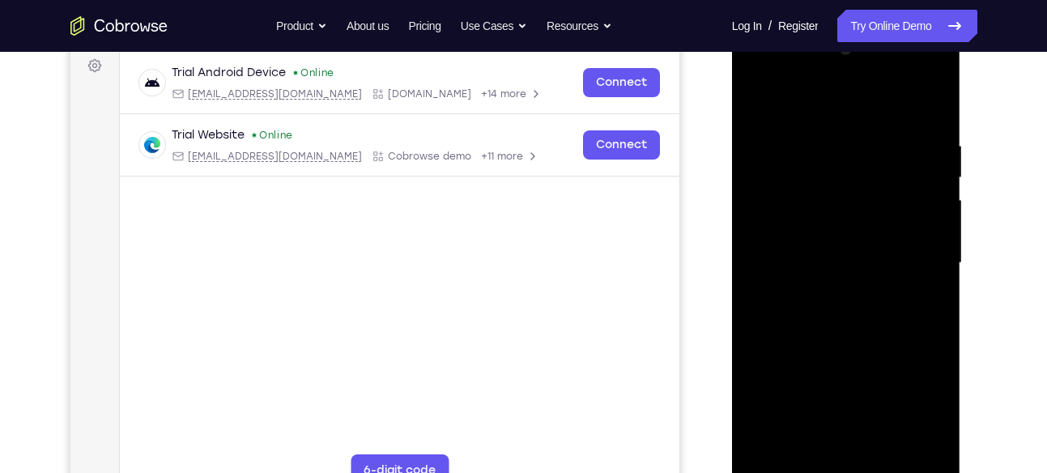
scroll to position [230, 0]
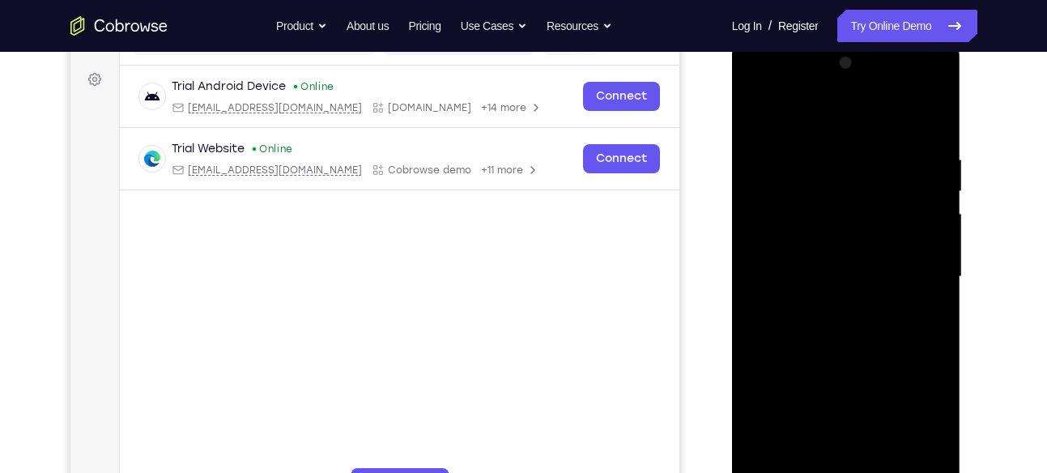
click at [847, 122] on div at bounding box center [846, 276] width 204 height 453
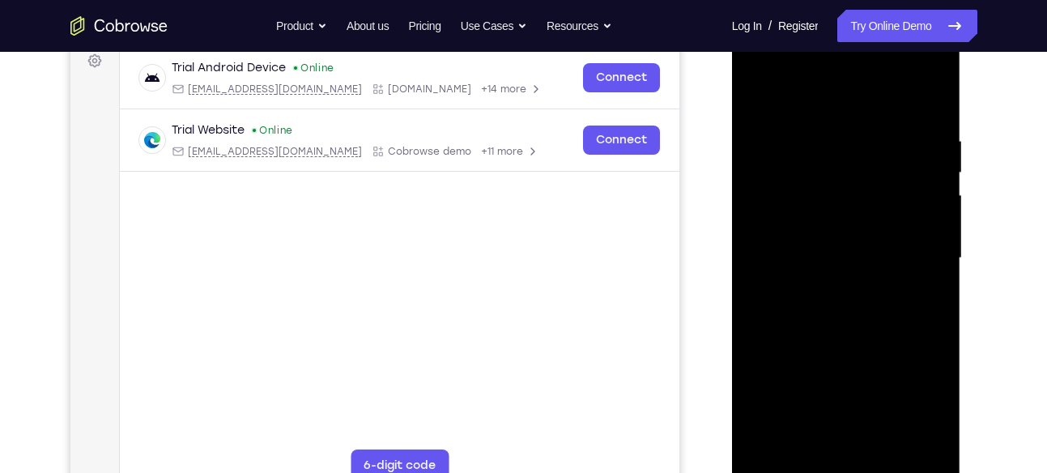
scroll to position [248, 0]
click at [832, 292] on div at bounding box center [846, 258] width 204 height 453
click at [811, 234] on div at bounding box center [846, 258] width 204 height 453
click at [805, 233] on div at bounding box center [846, 258] width 204 height 453
click at [852, 259] on div at bounding box center [846, 258] width 204 height 453
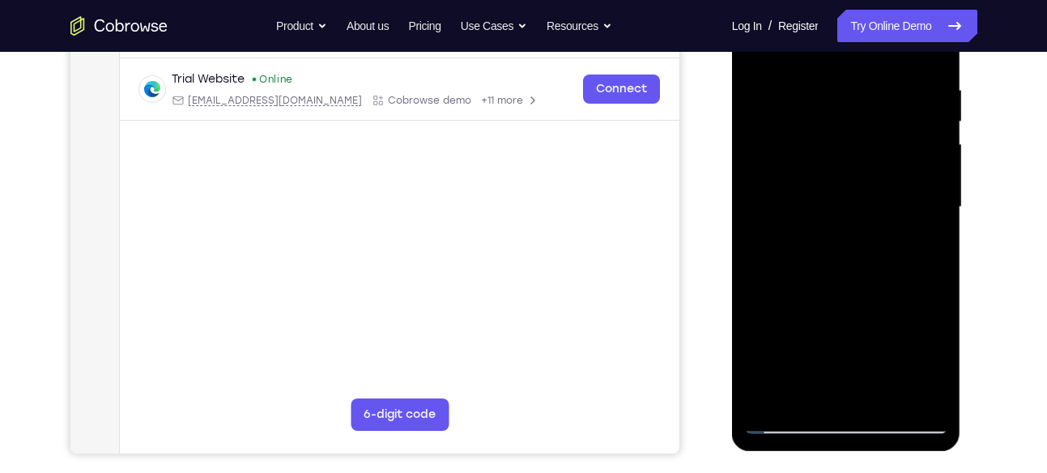
scroll to position [300, 0]
click at [845, 253] on div at bounding box center [846, 206] width 204 height 453
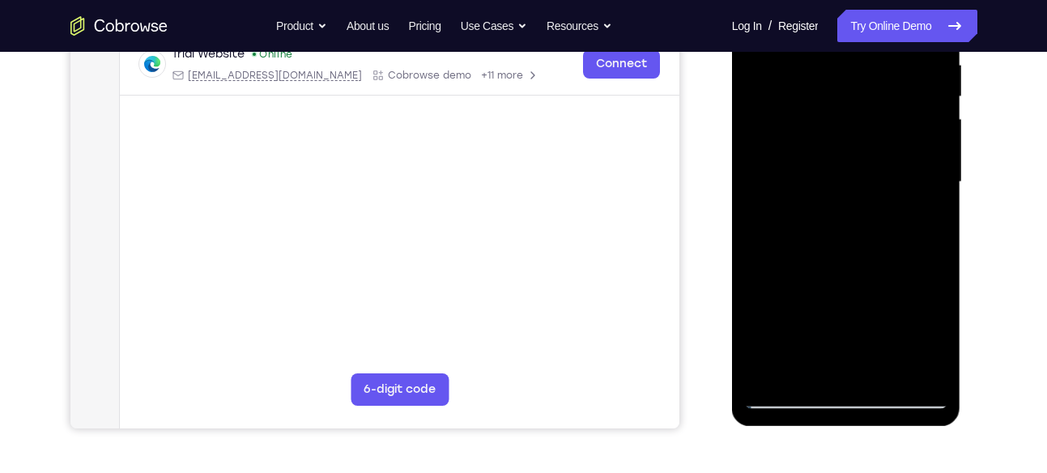
scroll to position [306, 0]
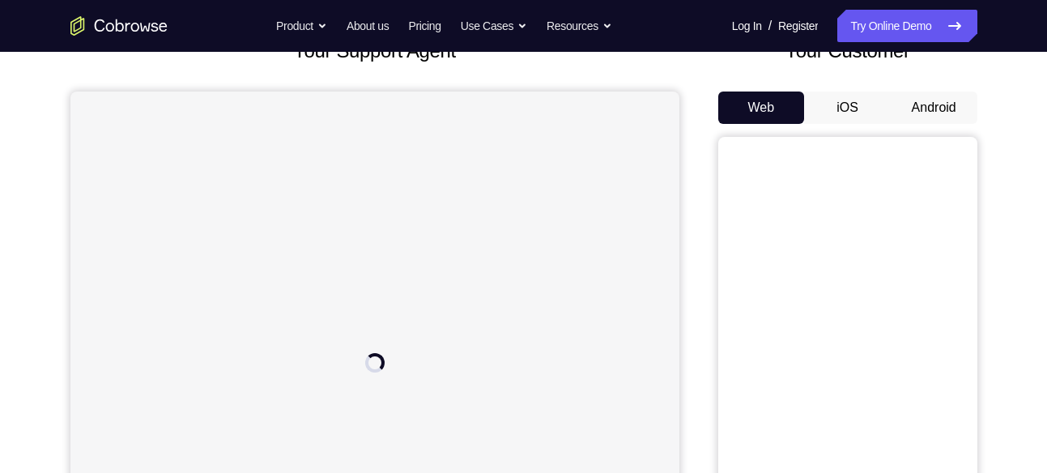
scroll to position [110, 0]
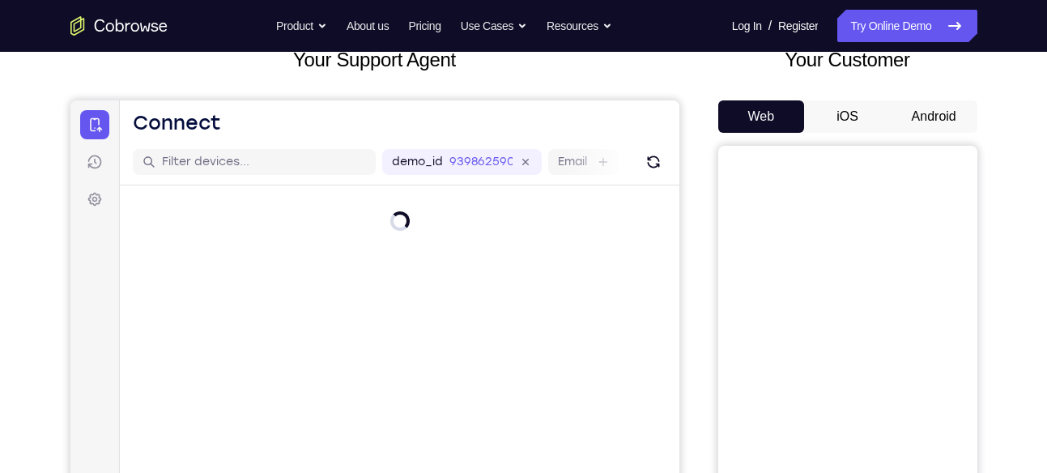
click at [907, 122] on button "Android" at bounding box center [934, 116] width 87 height 32
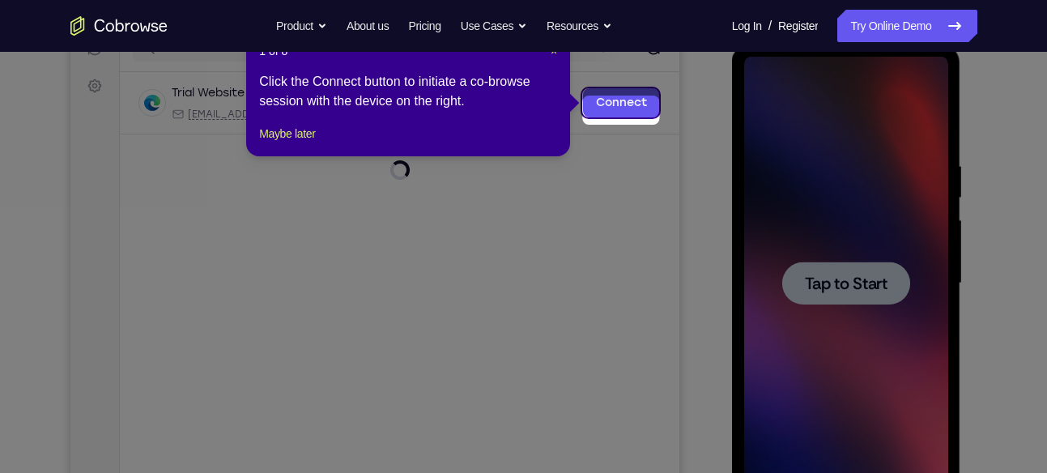
scroll to position [216, 0]
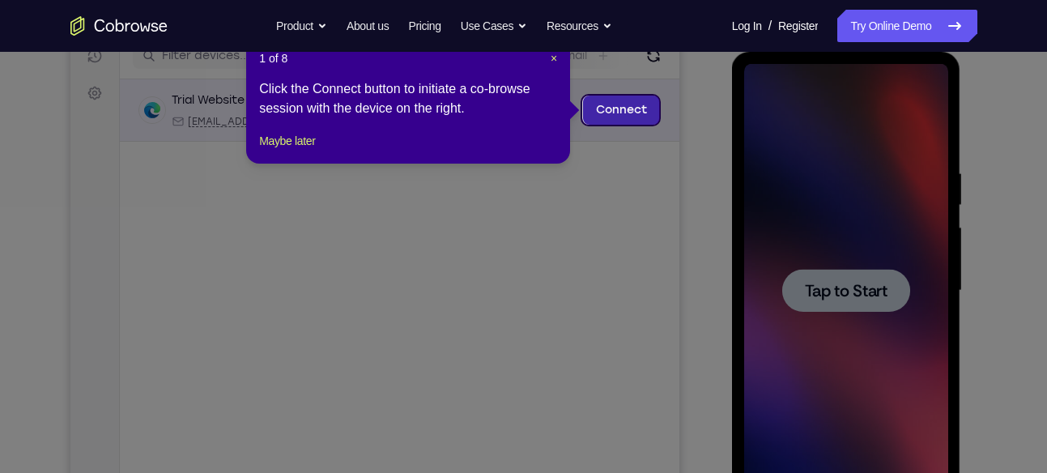
click at [600, 111] on link "Connect" at bounding box center [620, 110] width 77 height 29
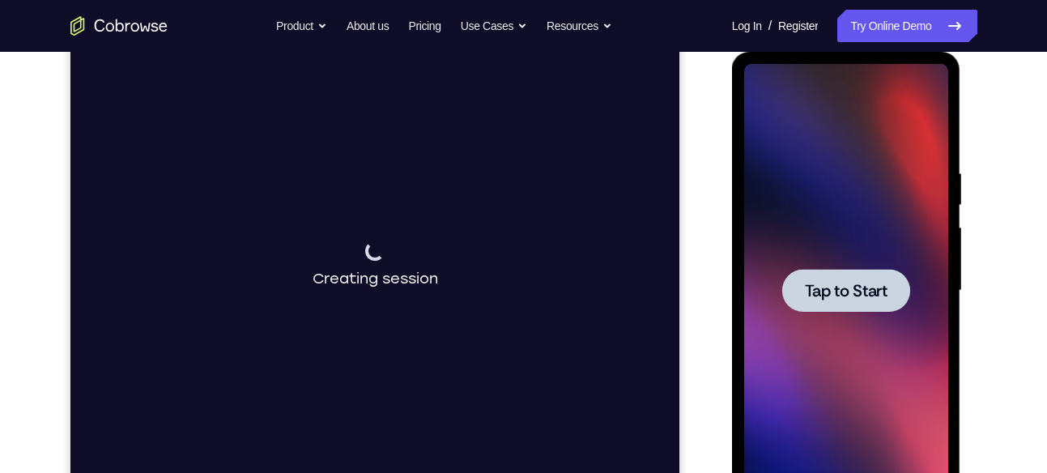
click at [849, 296] on span "Tap to Start" at bounding box center [846, 291] width 83 height 16
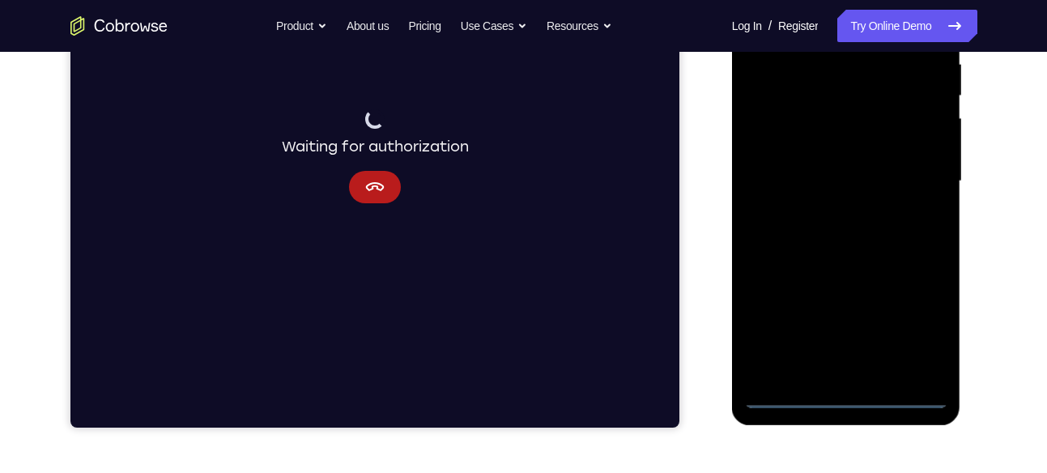
scroll to position [331, 0]
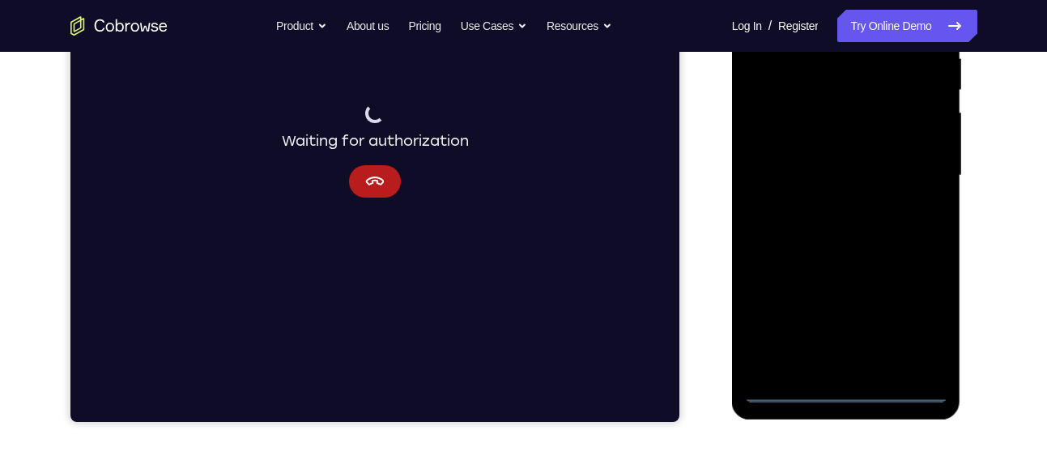
click at [845, 390] on div at bounding box center [846, 175] width 204 height 453
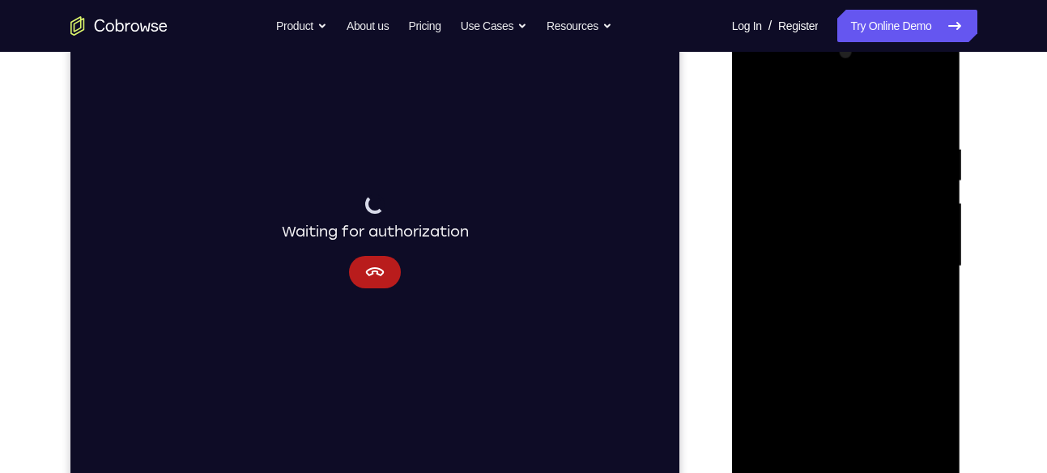
scroll to position [238, 0]
click at [919, 406] on div at bounding box center [846, 268] width 204 height 453
click at [763, 76] on div at bounding box center [846, 268] width 204 height 453
click at [907, 265] on div at bounding box center [846, 268] width 204 height 453
click at [828, 297] on div at bounding box center [846, 268] width 204 height 453
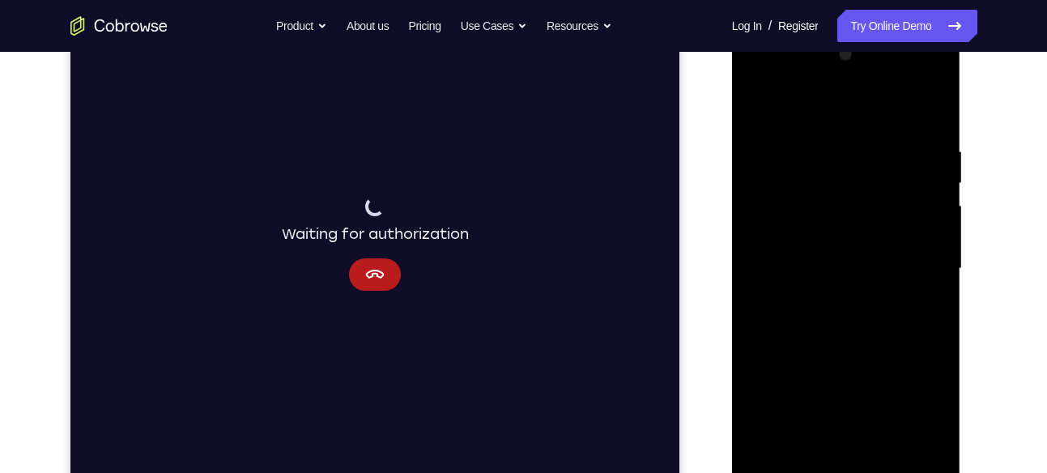
click at [824, 251] on div at bounding box center [846, 268] width 204 height 453
click at [845, 296] on div at bounding box center [846, 268] width 204 height 453
click at [816, 188] on div at bounding box center [846, 268] width 204 height 453
click at [823, 220] on div at bounding box center [846, 268] width 204 height 453
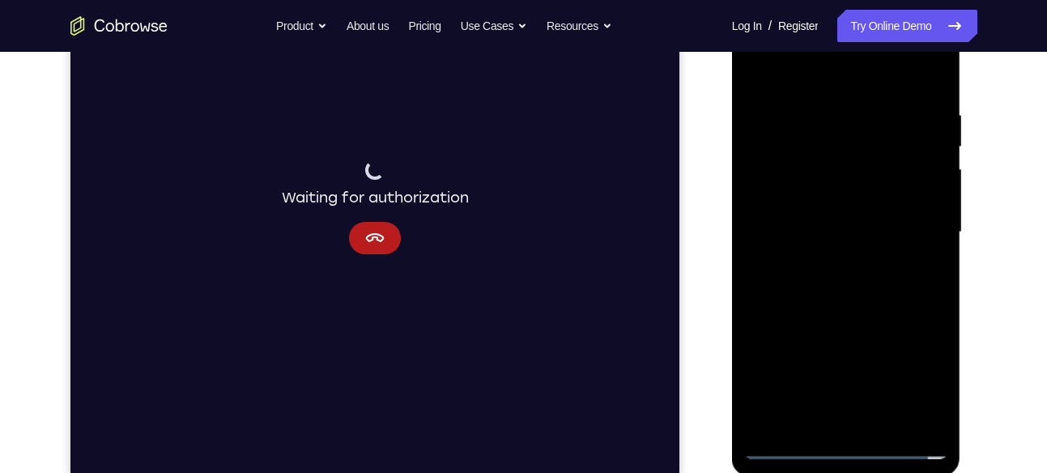
scroll to position [275, 0]
click at [833, 161] on div at bounding box center [846, 231] width 204 height 453
click at [839, 200] on div at bounding box center [846, 231] width 204 height 453
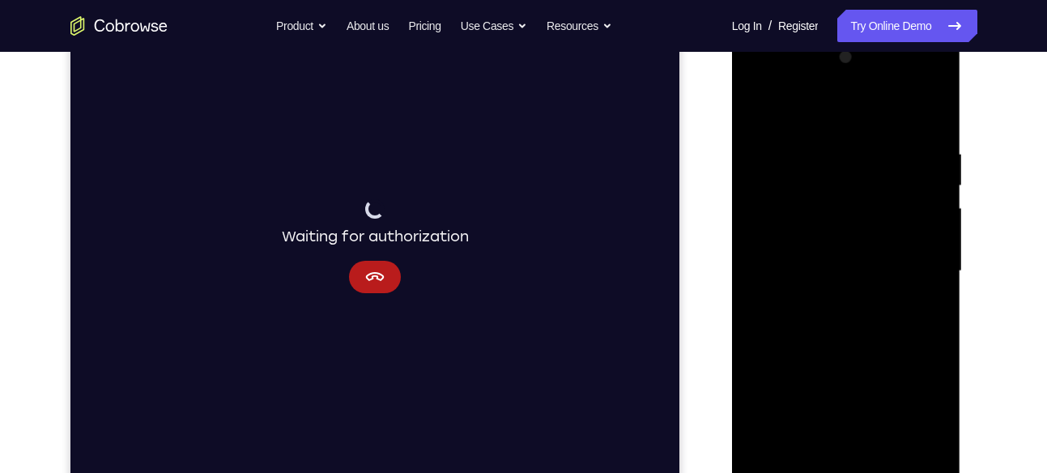
scroll to position [233, 0]
click at [933, 84] on div at bounding box center [846, 273] width 204 height 453
click at [932, 83] on div at bounding box center [846, 273] width 204 height 453
click at [862, 145] on div at bounding box center [846, 273] width 204 height 453
click at [836, 188] on div at bounding box center [846, 273] width 204 height 453
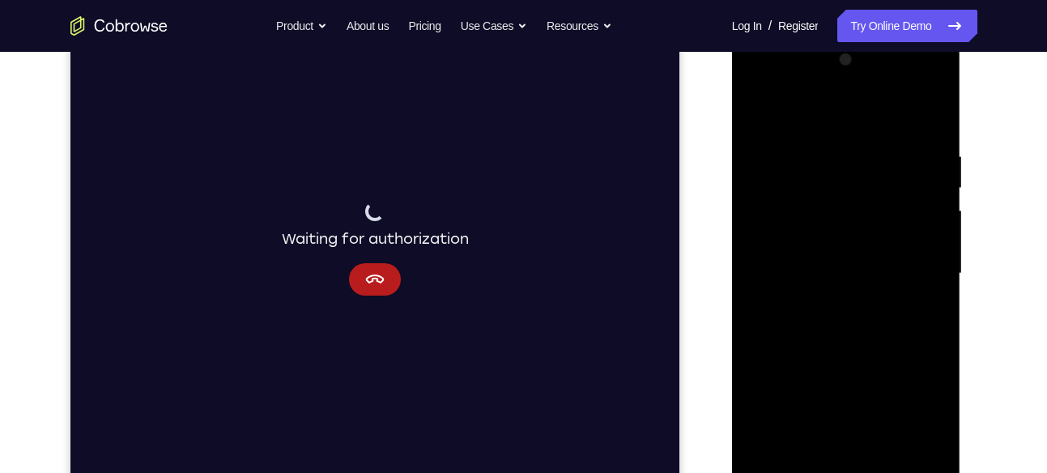
click at [849, 112] on div at bounding box center [846, 273] width 204 height 453
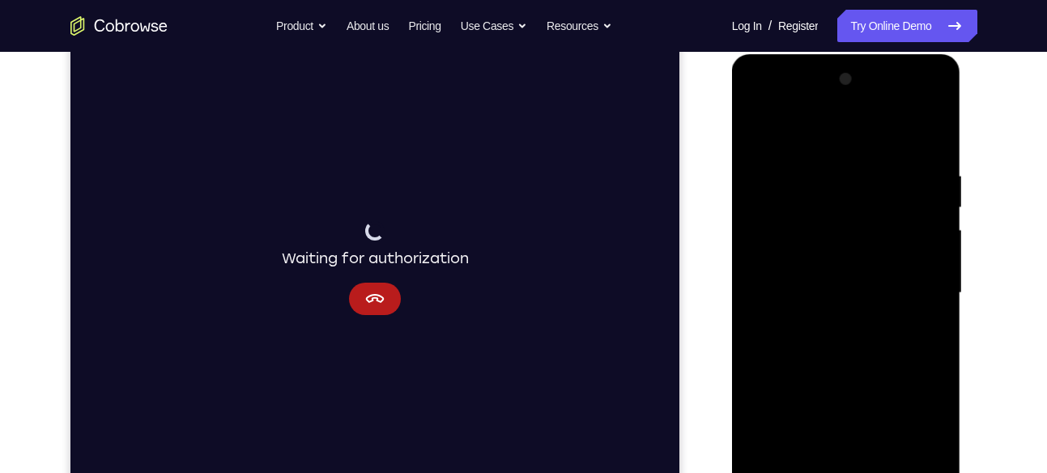
scroll to position [212, 0]
click at [840, 134] on div at bounding box center [846, 294] width 204 height 453
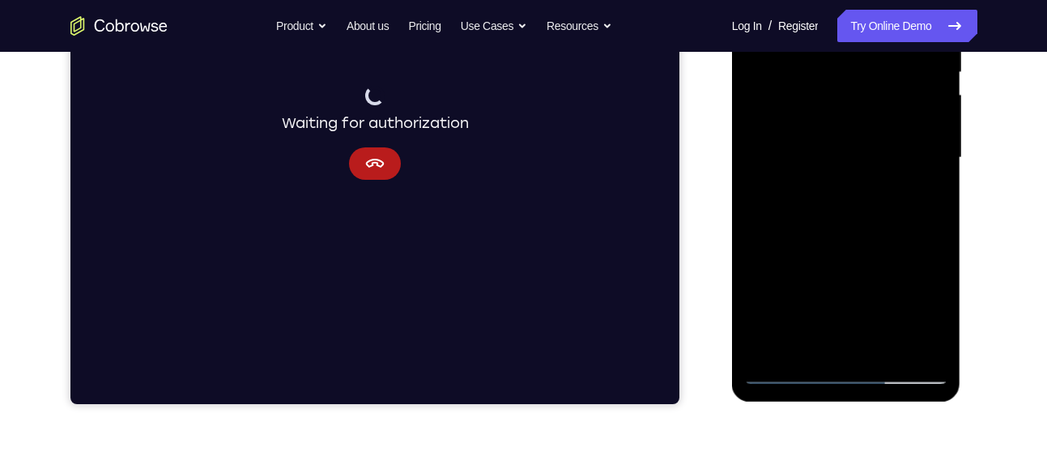
scroll to position [350, 0]
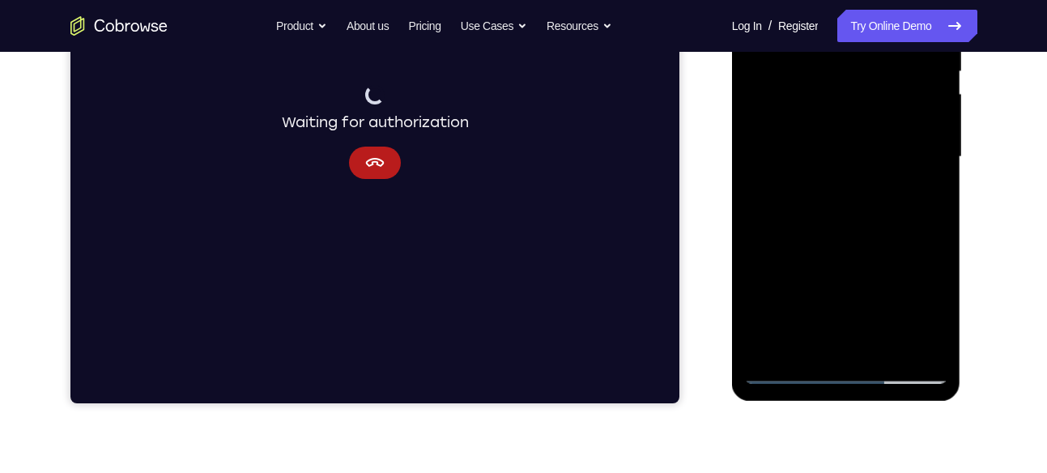
click at [790, 377] on div at bounding box center [846, 156] width 204 height 453
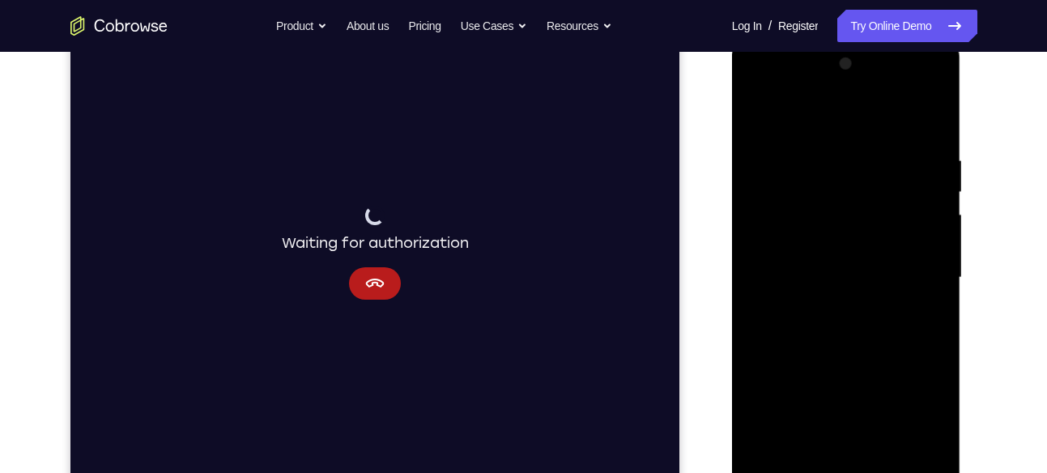
scroll to position [221, 0]
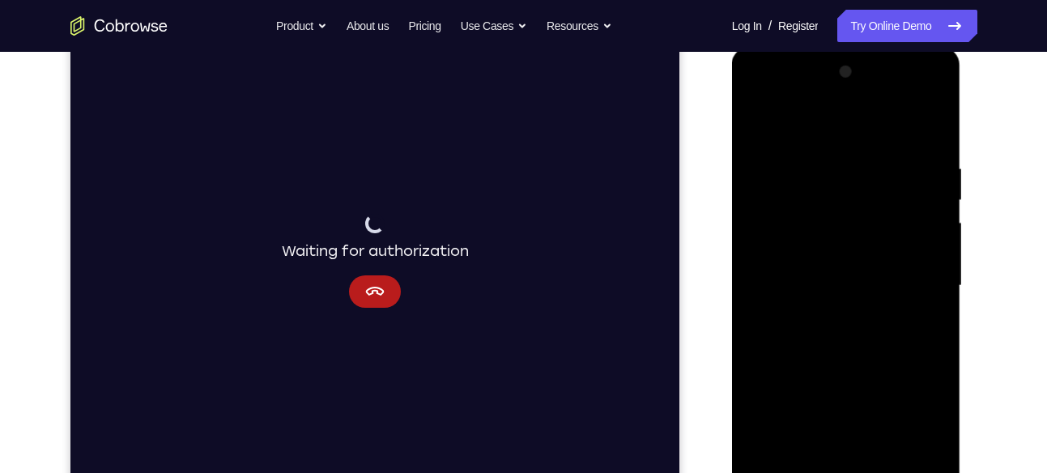
click at [799, 191] on div at bounding box center [846, 285] width 204 height 453
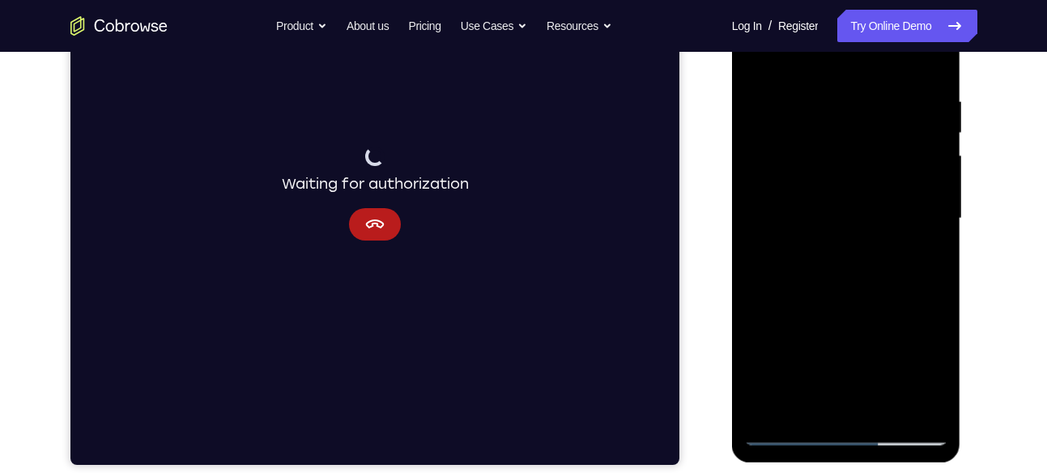
scroll to position [289, 0]
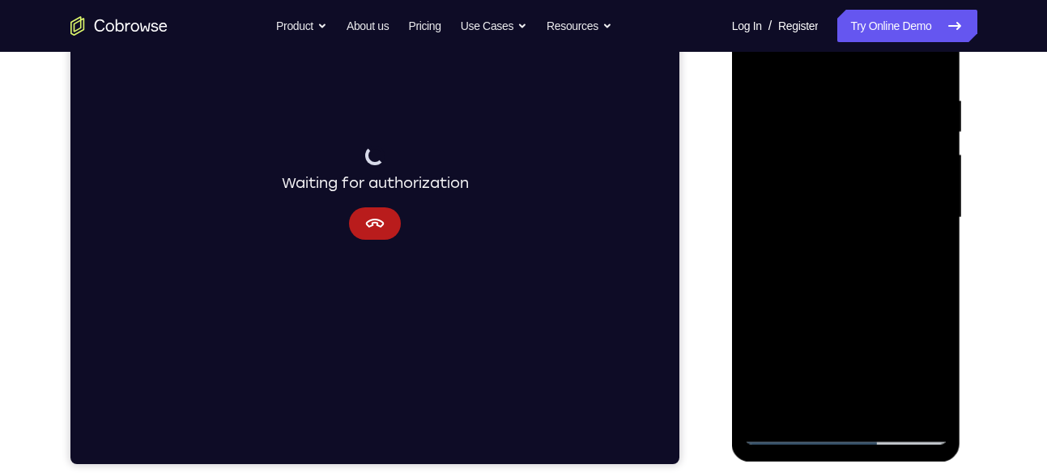
click at [936, 401] on div at bounding box center [846, 217] width 204 height 453
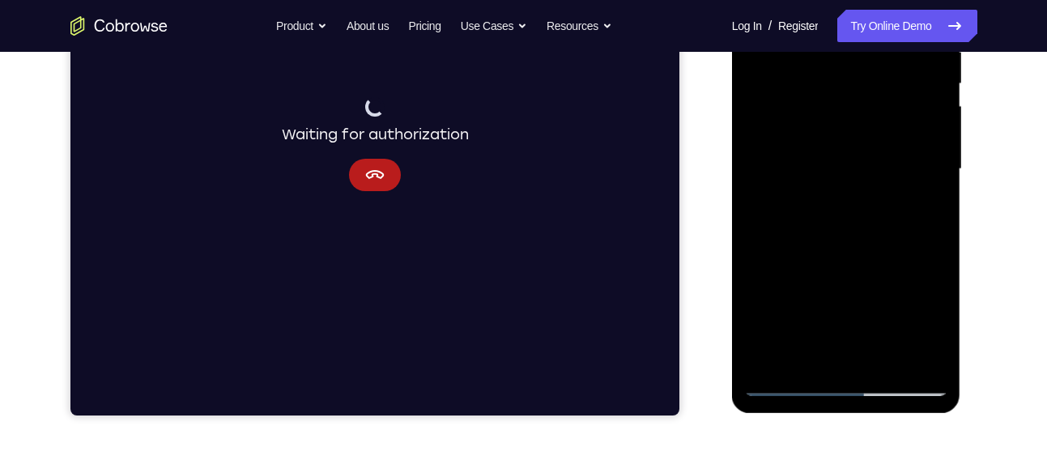
scroll to position [346, 0]
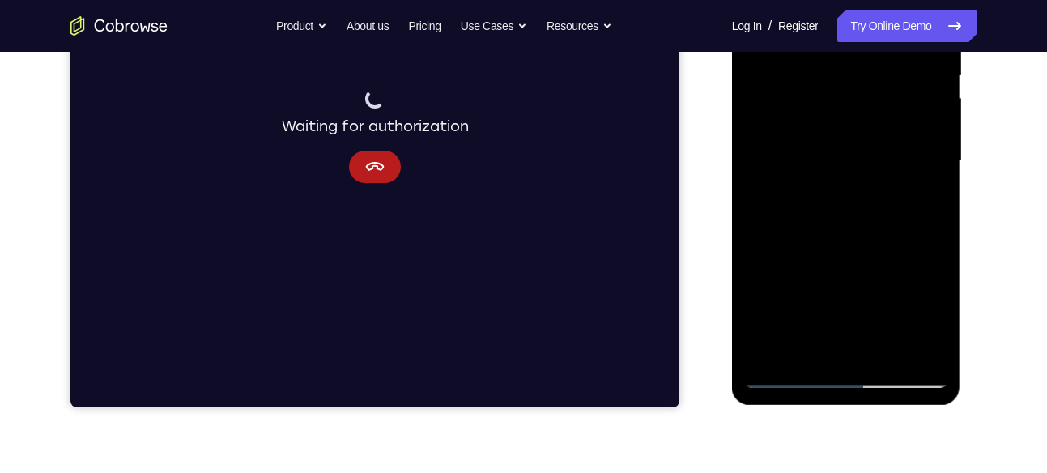
click at [888, 360] on div at bounding box center [846, 160] width 204 height 453
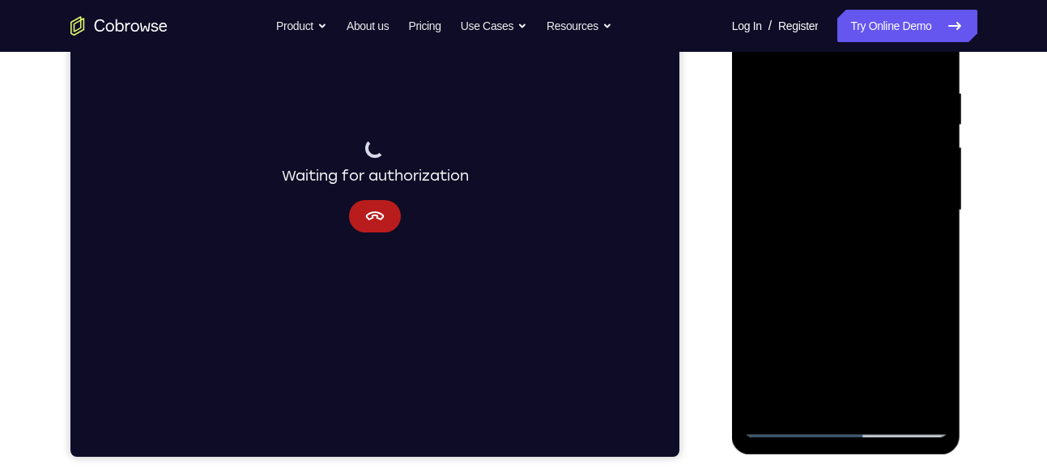
scroll to position [296, 0]
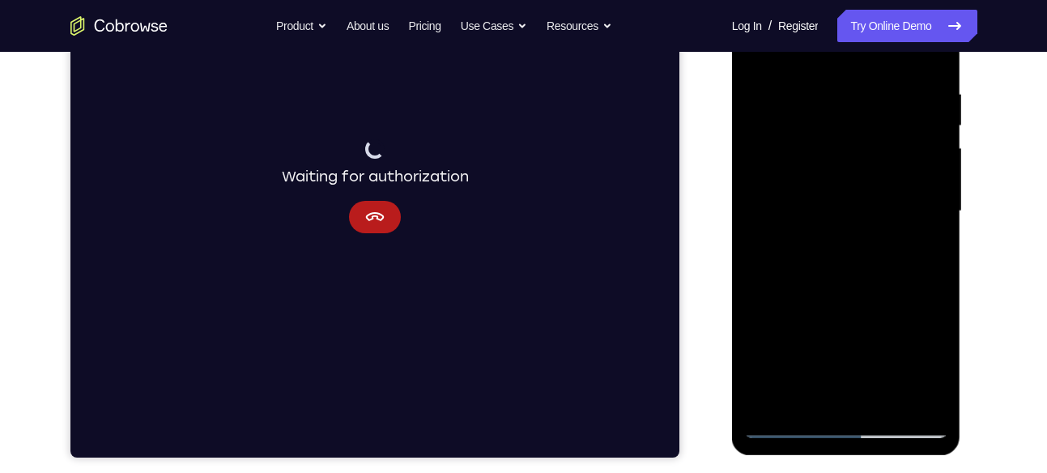
click at [871, 262] on div at bounding box center [846, 211] width 204 height 453
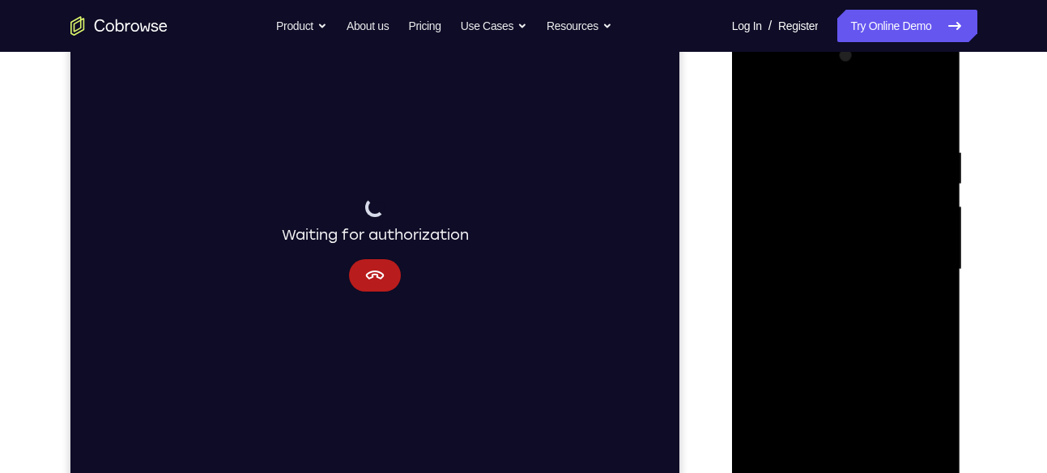
scroll to position [232, 0]
click at [933, 113] on div at bounding box center [846, 274] width 204 height 453
click at [935, 92] on div at bounding box center [846, 274] width 204 height 453
click at [876, 139] on div at bounding box center [846, 274] width 204 height 453
click at [828, 189] on div at bounding box center [846, 274] width 204 height 453
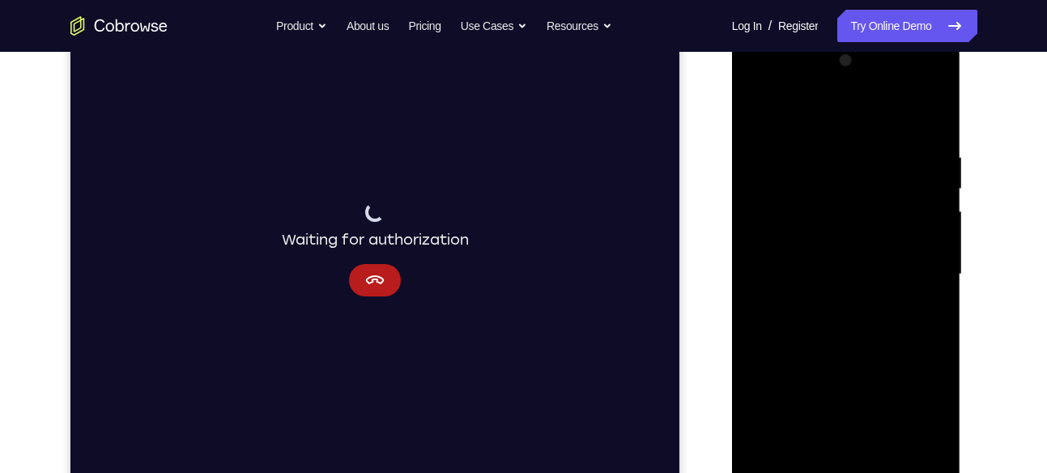
click at [822, 89] on div at bounding box center [846, 274] width 204 height 453
click at [813, 89] on div at bounding box center [846, 274] width 204 height 453
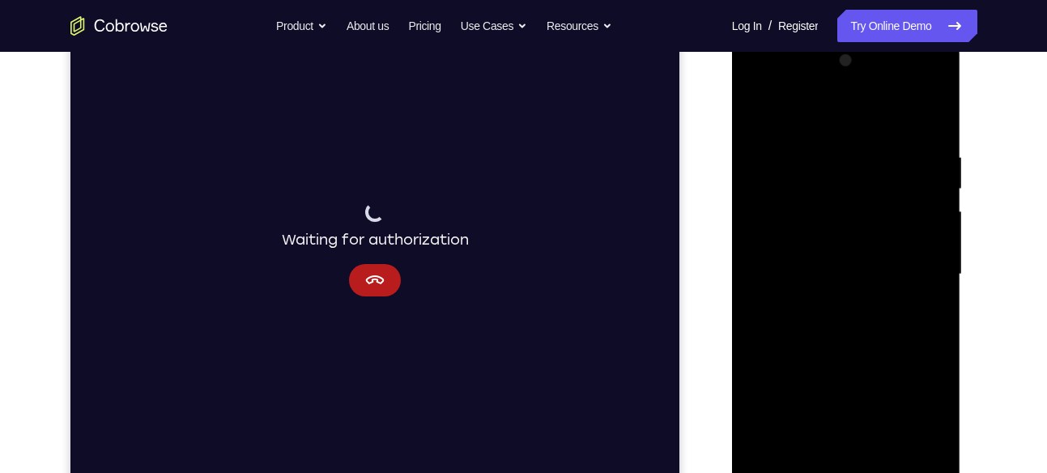
click at [813, 89] on div at bounding box center [846, 274] width 204 height 453
click at [811, 85] on div at bounding box center [846, 274] width 204 height 453
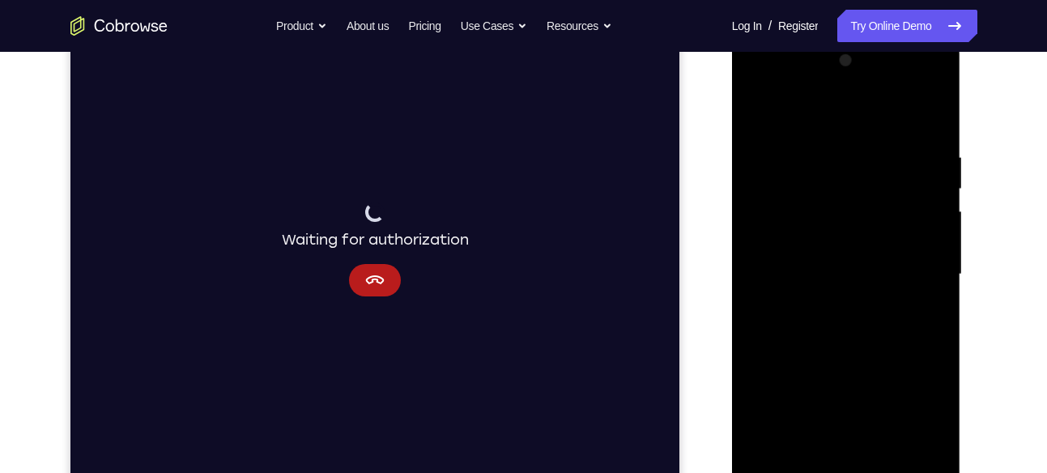
drag, startPoint x: 812, startPoint y: 87, endPoint x: 939, endPoint y: 79, distance: 127.4
click at [939, 79] on div at bounding box center [846, 274] width 204 height 453
drag, startPoint x: 809, startPoint y: 90, endPoint x: 966, endPoint y: 86, distance: 157.2
click at [963, 86] on html "Online web based iOS Simulators and Android Emulators. Run iPhone, iPad, Mobile…" at bounding box center [847, 279] width 231 height 486
drag, startPoint x: 818, startPoint y: 92, endPoint x: 939, endPoint y: 83, distance: 121.7
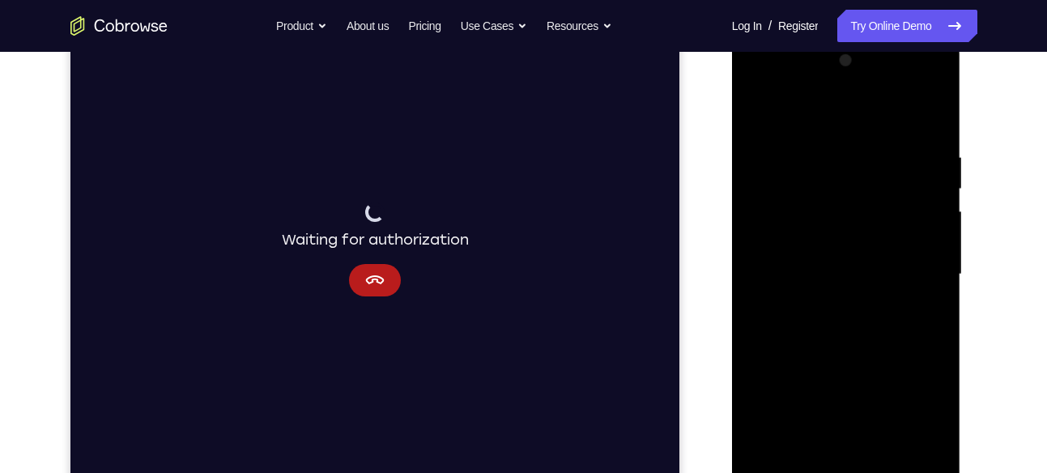
click at [939, 83] on div at bounding box center [846, 274] width 204 height 453
drag, startPoint x: 815, startPoint y: 86, endPoint x: 939, endPoint y: 86, distance: 124.7
click at [939, 86] on div at bounding box center [846, 274] width 204 height 453
drag, startPoint x: 804, startPoint y: 85, endPoint x: 815, endPoint y: 87, distance: 11.5
click at [815, 87] on div at bounding box center [846, 274] width 204 height 453
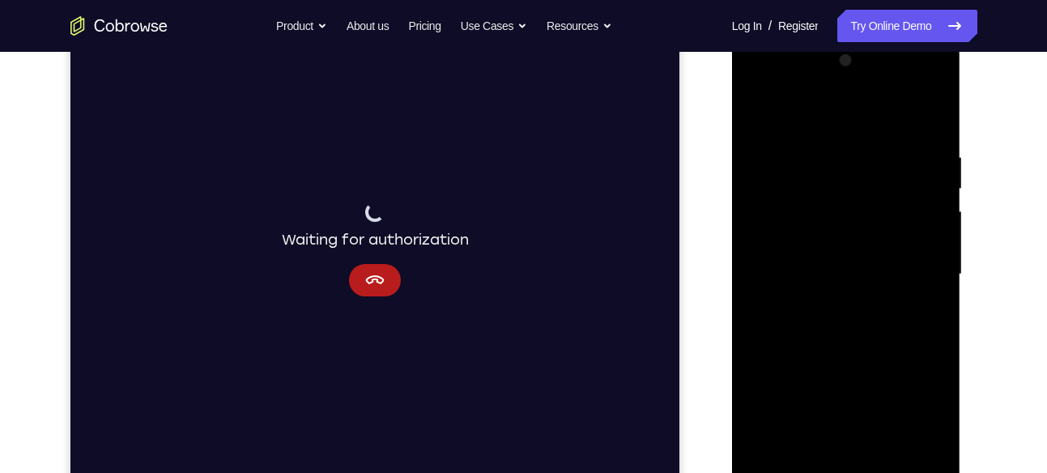
click at [786, 83] on div at bounding box center [846, 274] width 204 height 453
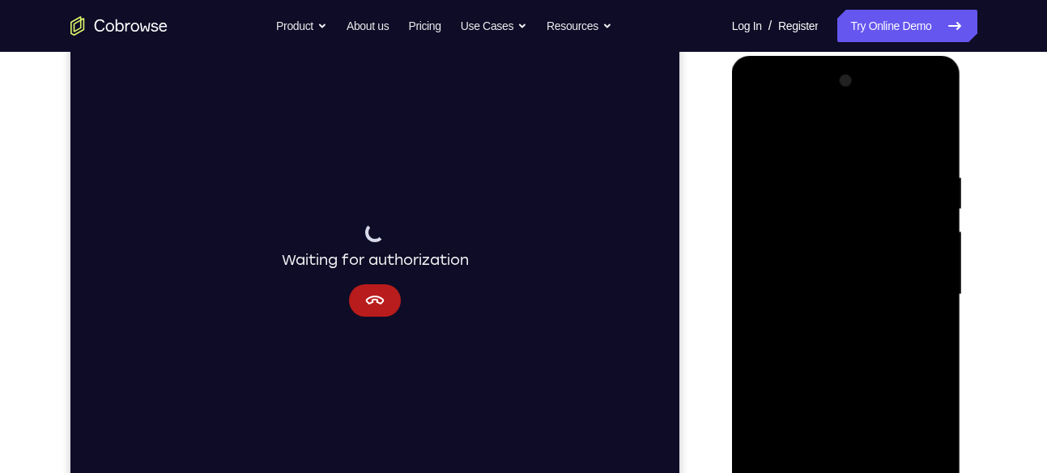
scroll to position [209, 0]
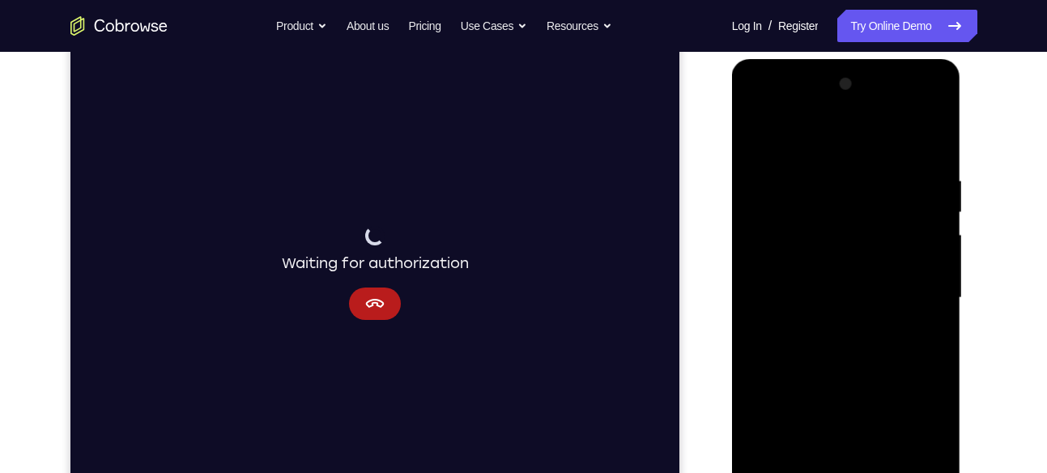
click at [930, 142] on div at bounding box center [846, 297] width 204 height 453
